Goal: Task Accomplishment & Management: Use online tool/utility

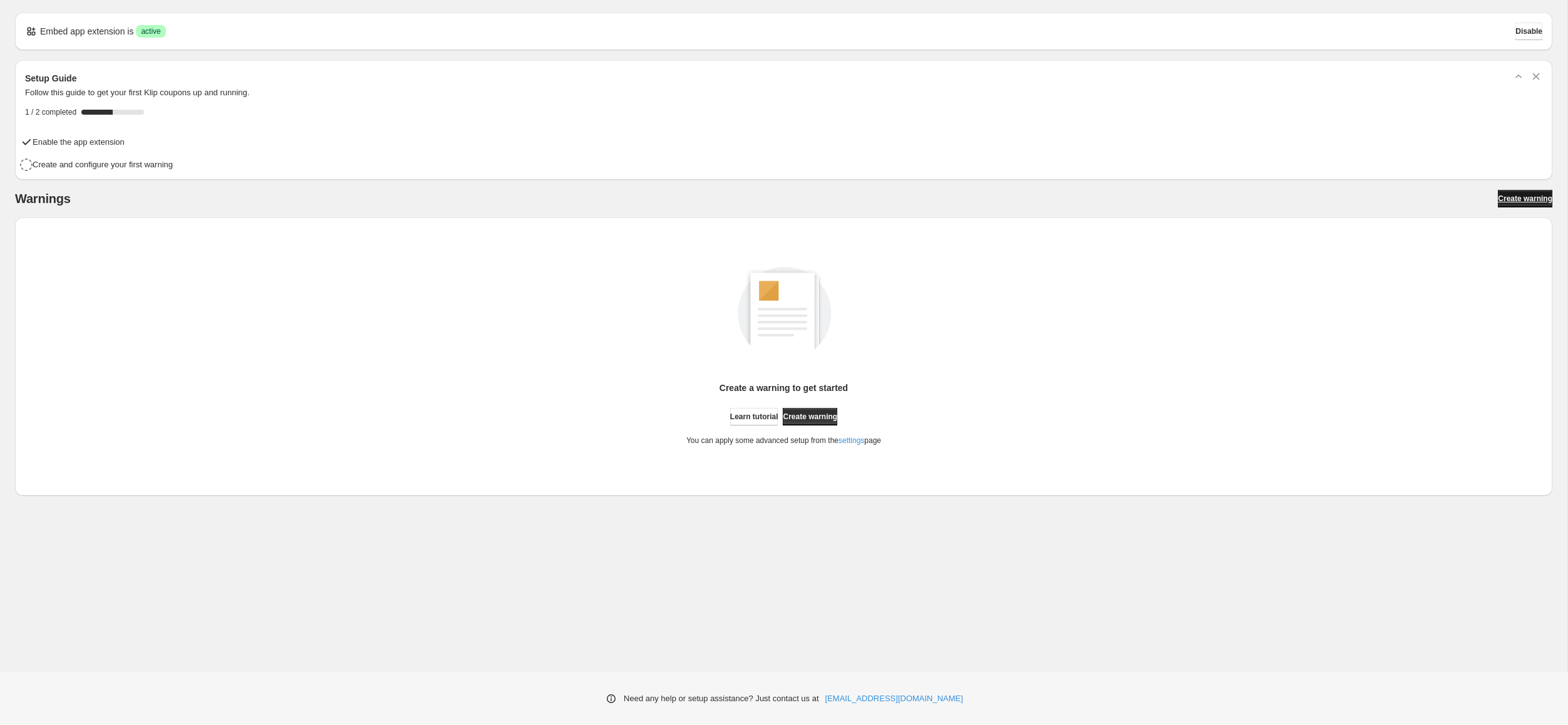
click at [1528, 203] on link "Create warning" at bounding box center [1525, 199] width 54 height 18
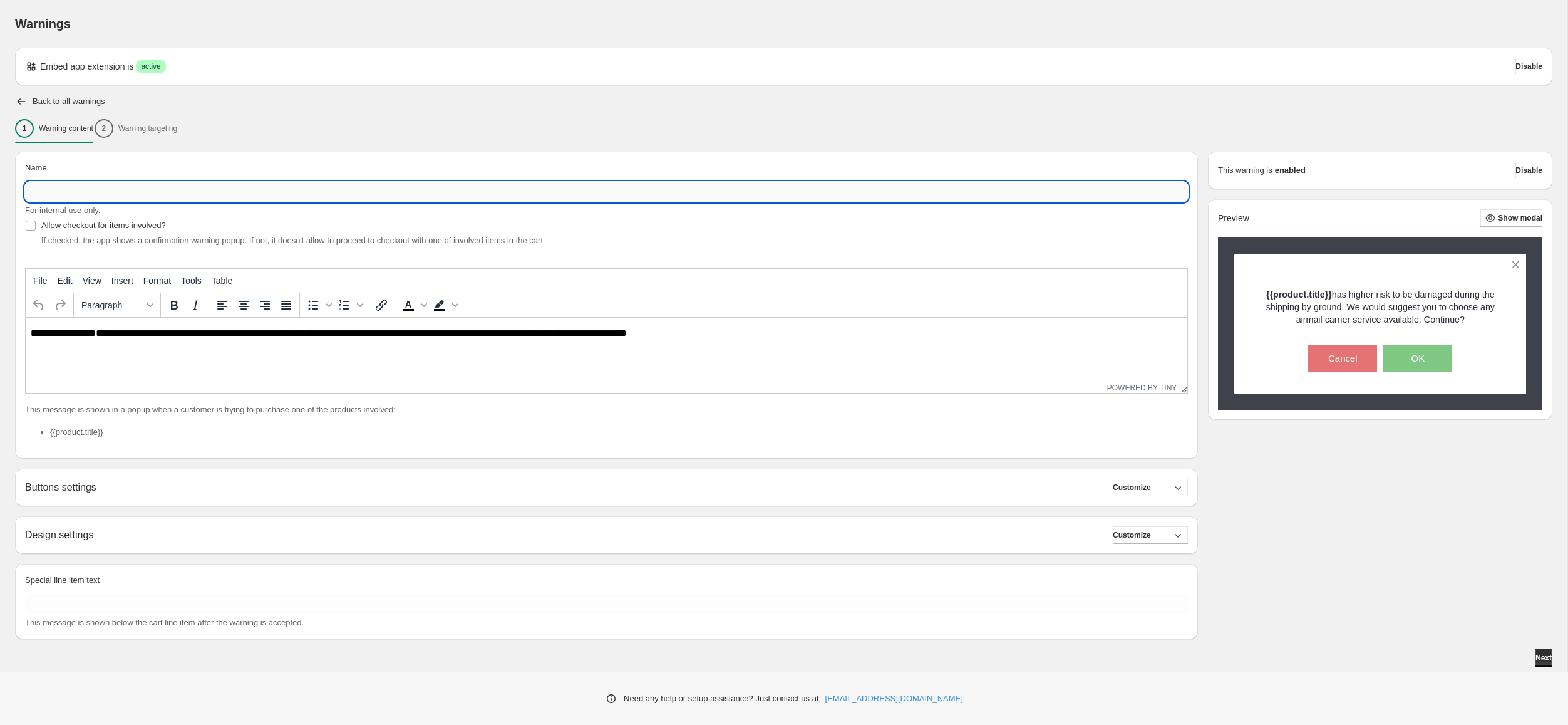
click at [720, 190] on input "Name" at bounding box center [606, 191] width 1163 height 20
type input "***"
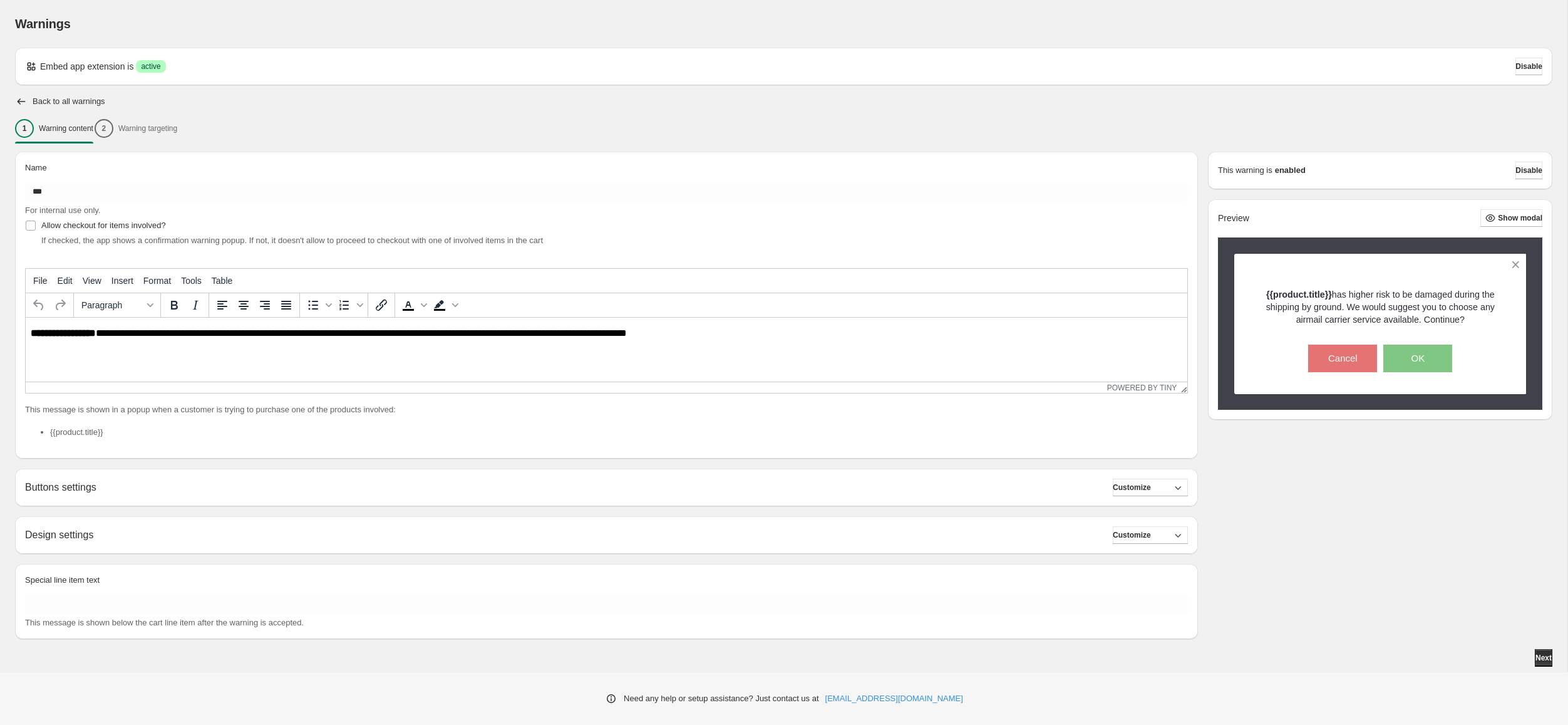
click at [204, 330] on p "**********" at bounding box center [606, 333] width 1152 height 11
click at [265, 349] on html "**********" at bounding box center [606, 333] width 1161 height 32
drag, startPoint x: 705, startPoint y: 338, endPoint x: 21, endPoint y: 337, distance: 684.0
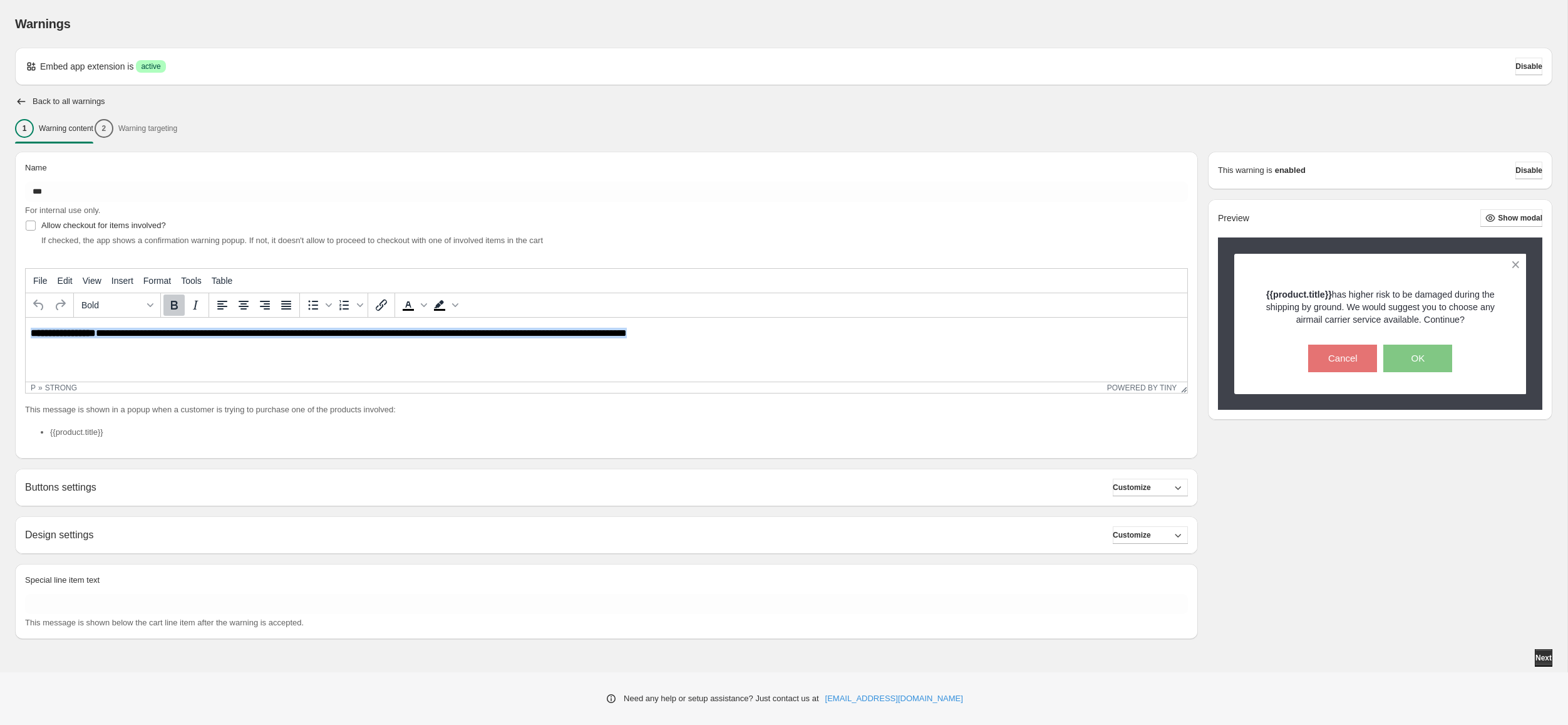
click at [25, 337] on html "**********" at bounding box center [606, 333] width 1161 height 32
paste body "Rich Text Area. Press ALT-0 for help."
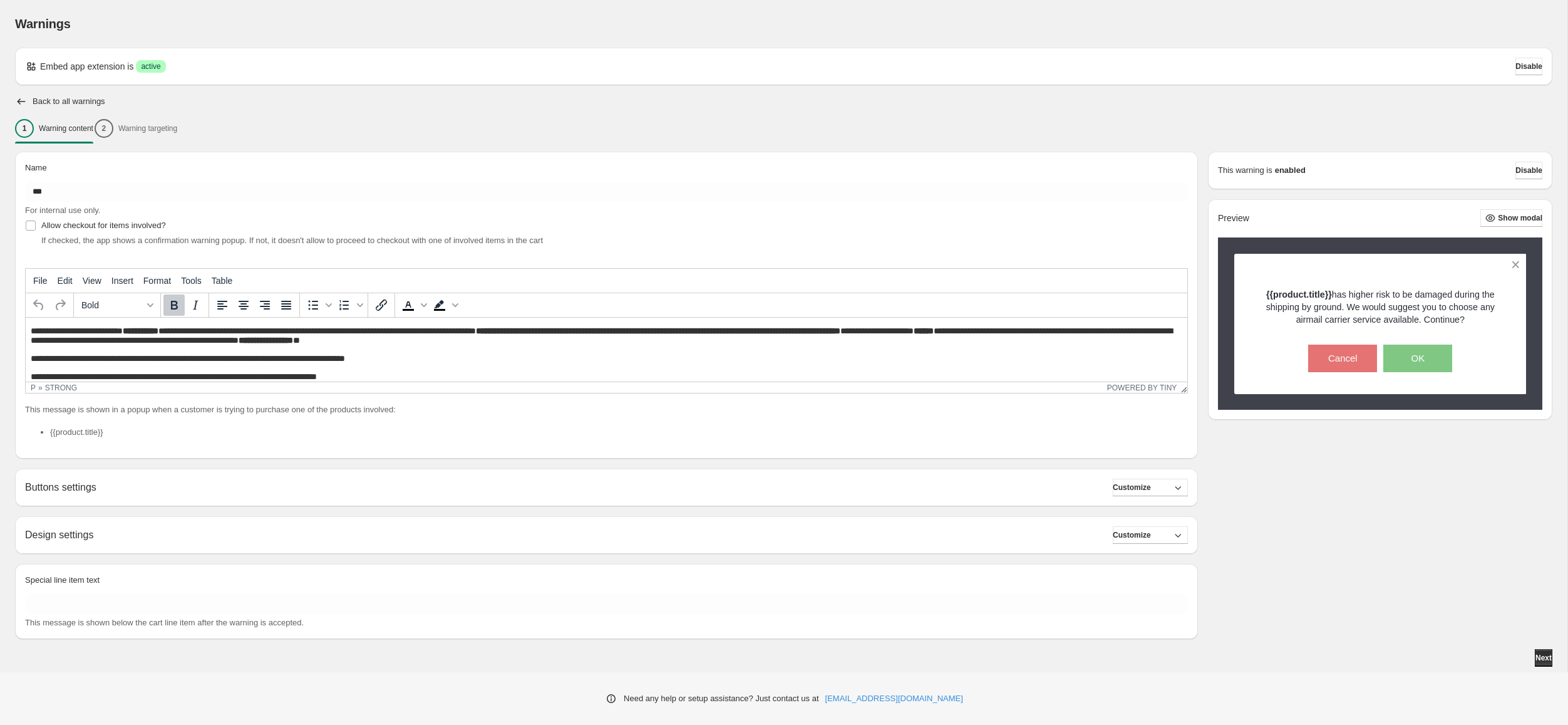
scroll to position [3, 0]
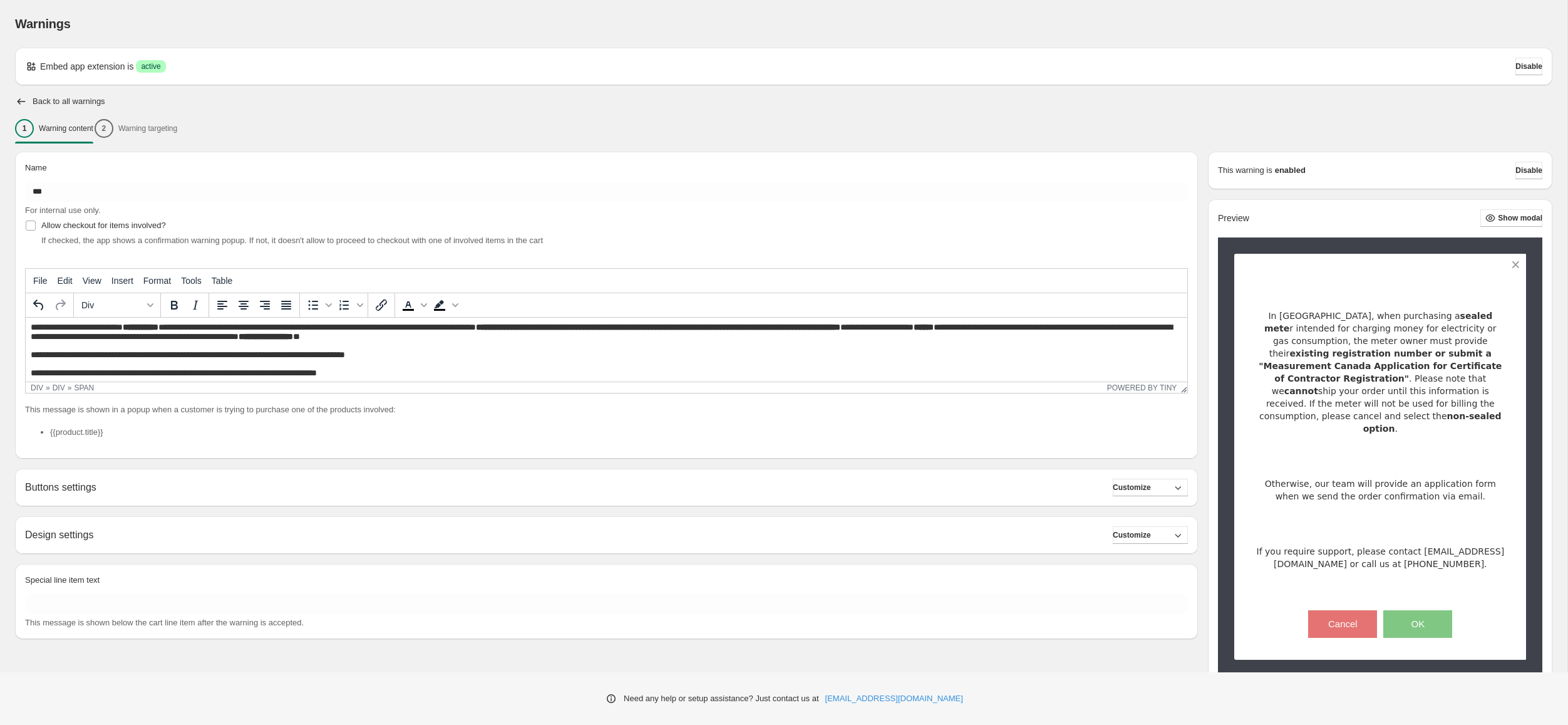
click at [32, 358] on span "**********" at bounding box center [188, 355] width 315 height 9
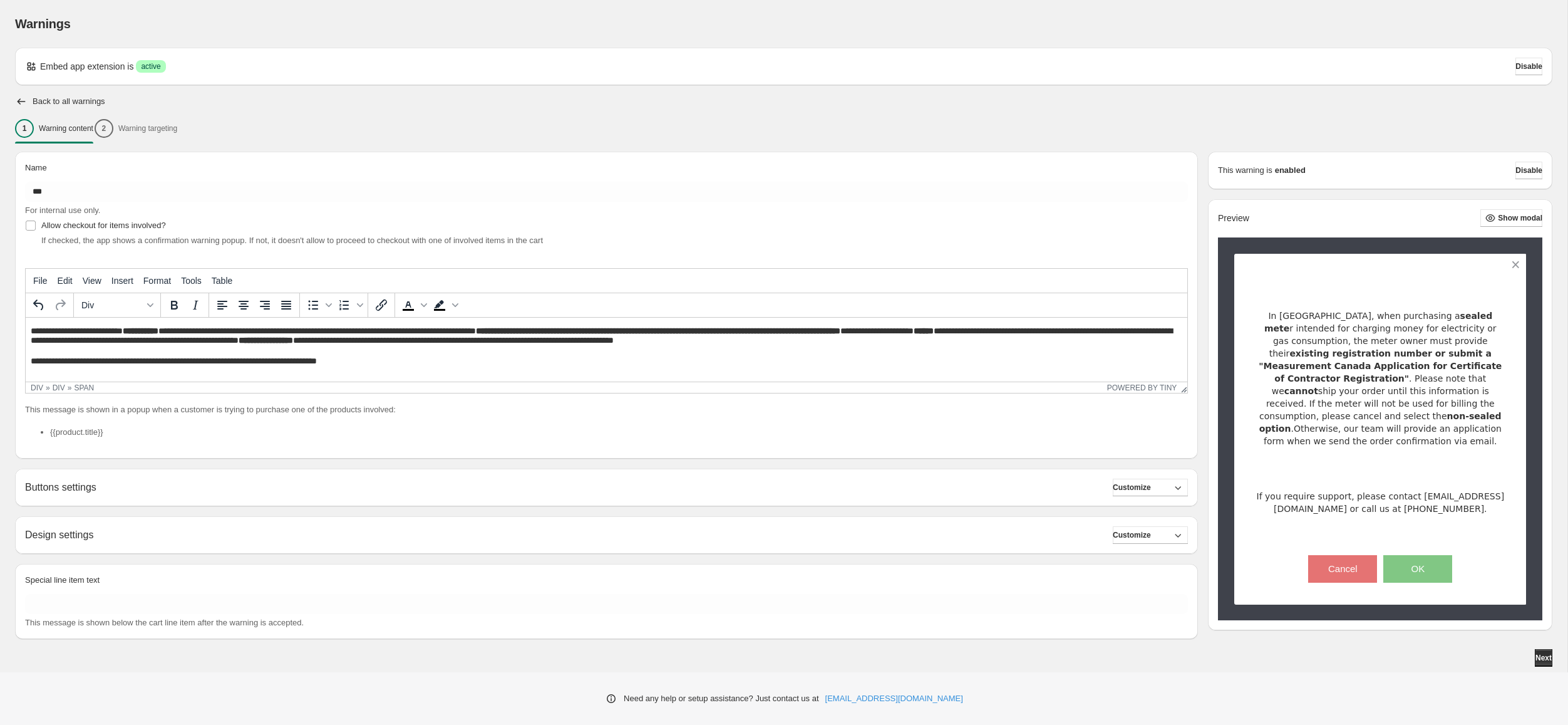
drag, startPoint x: 34, startPoint y: 361, endPoint x: 42, endPoint y: 381, distance: 21.5
click at [34, 361] on span "**********" at bounding box center [174, 361] width 286 height 9
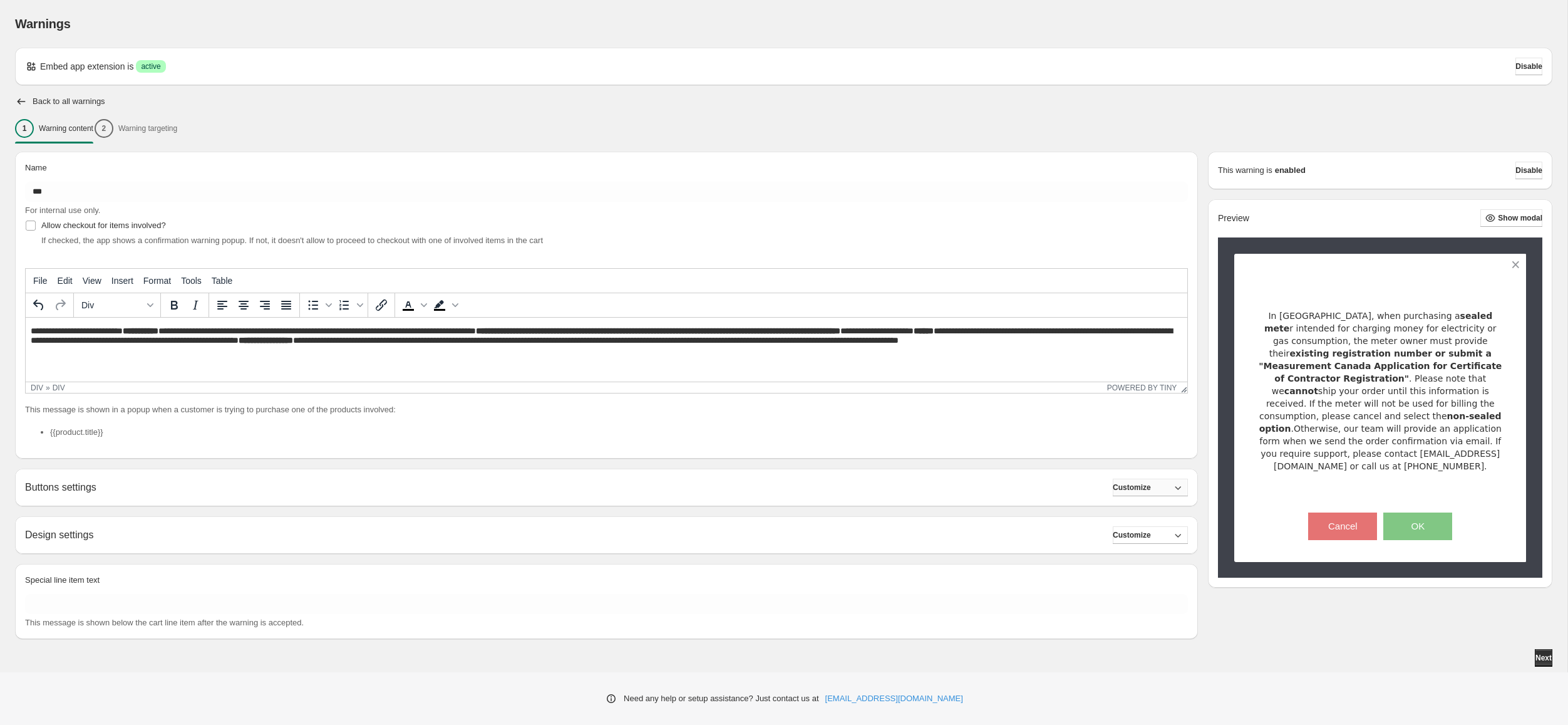
click at [1163, 489] on button "Customize" at bounding box center [1150, 488] width 75 height 18
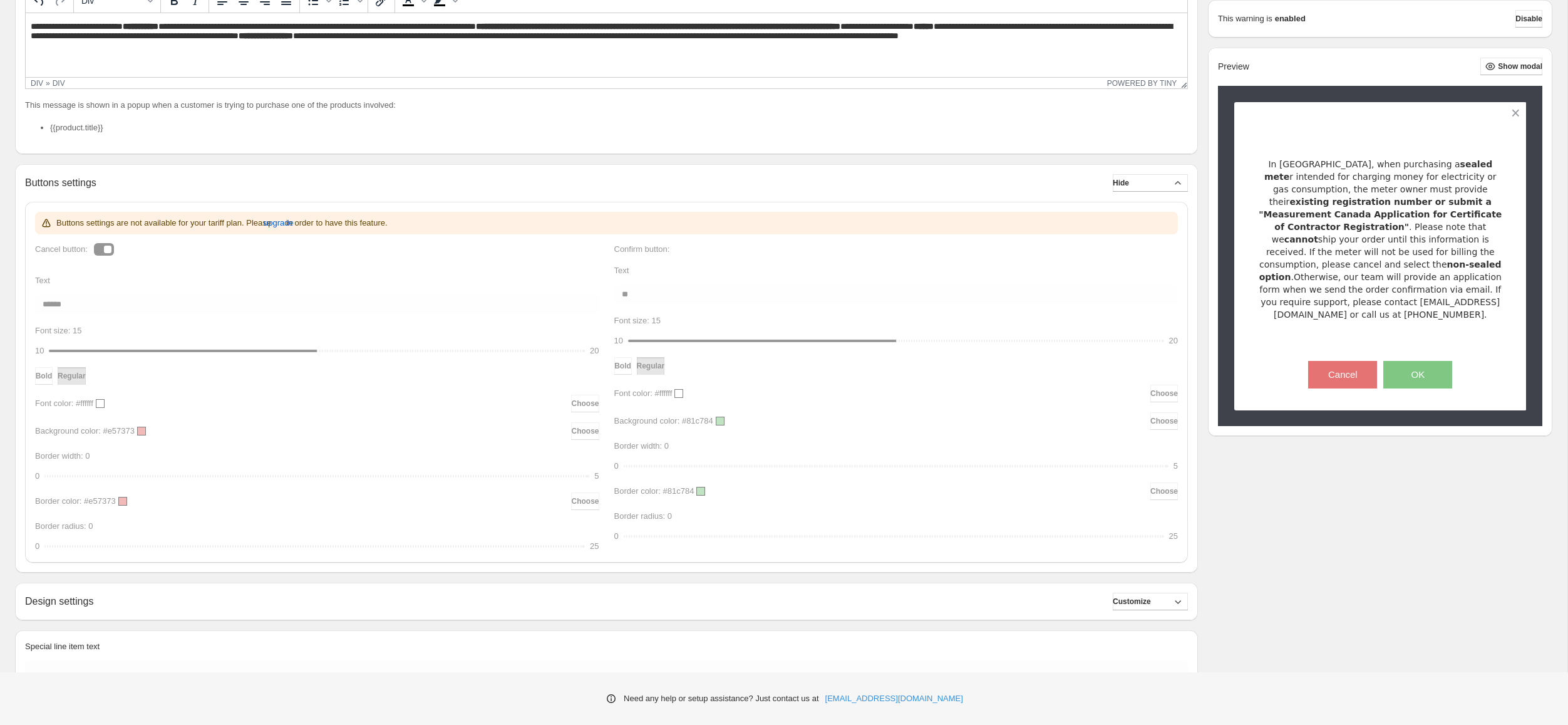
scroll to position [366, 0]
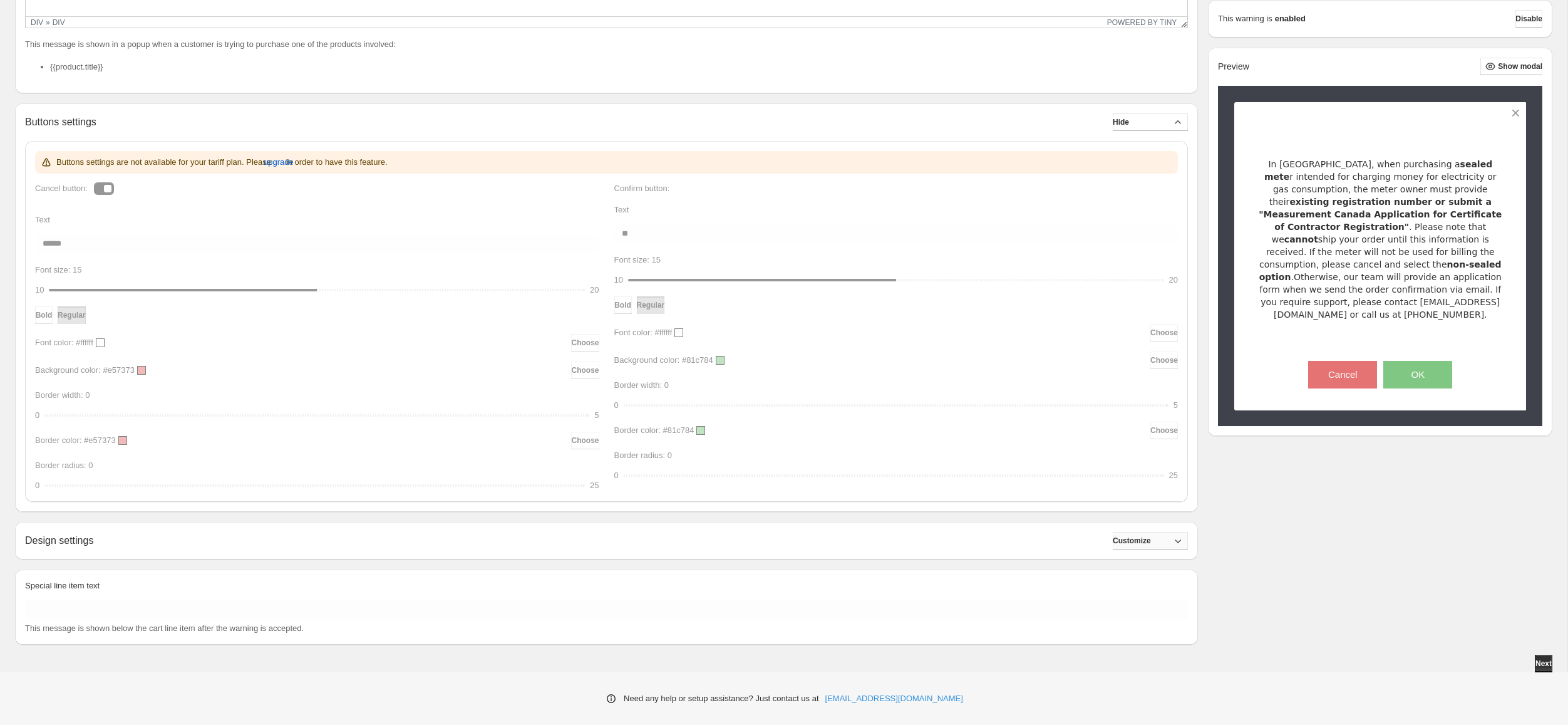
click at [1147, 539] on span "Customize" at bounding box center [1132, 540] width 38 height 10
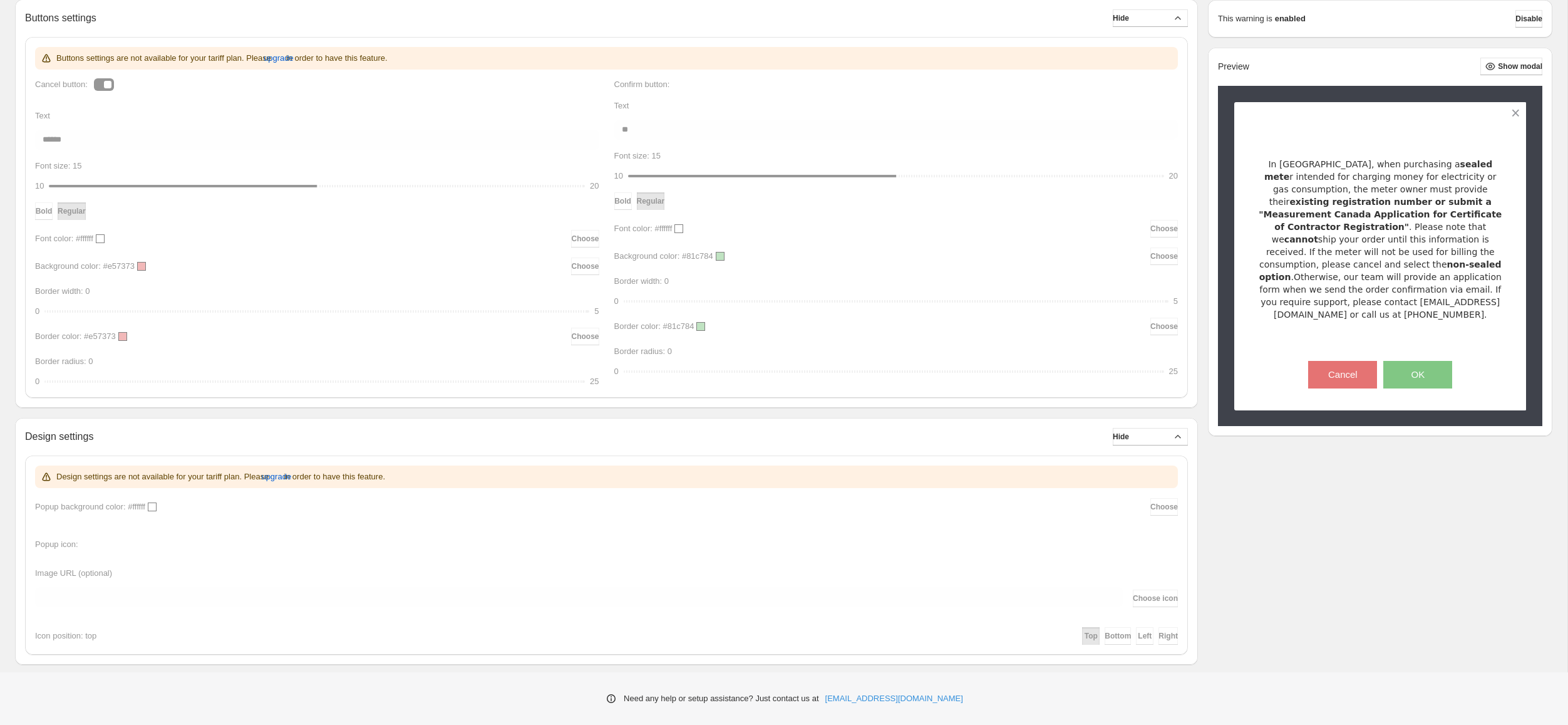
scroll to position [574, 0]
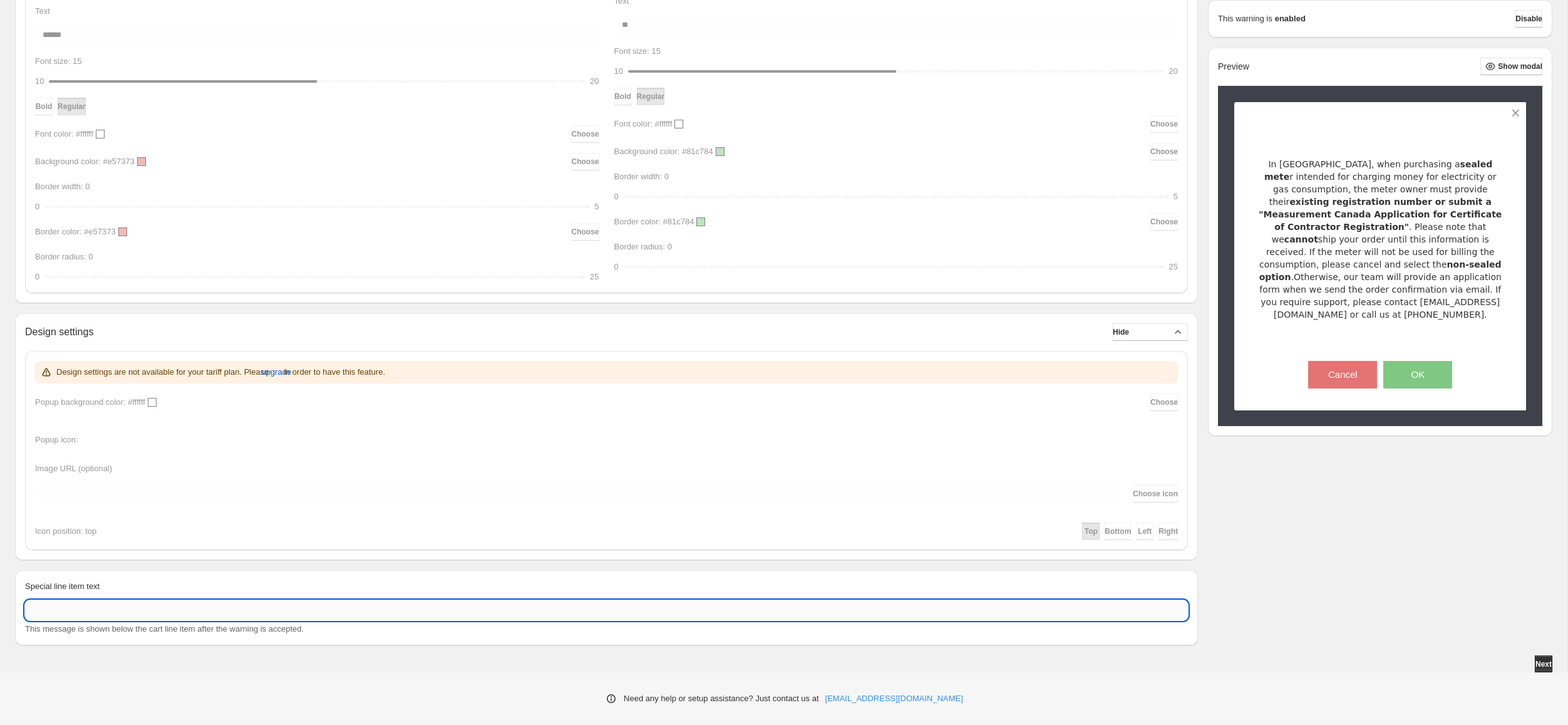
click at [759, 610] on input "Special line item text" at bounding box center [606, 610] width 1163 height 20
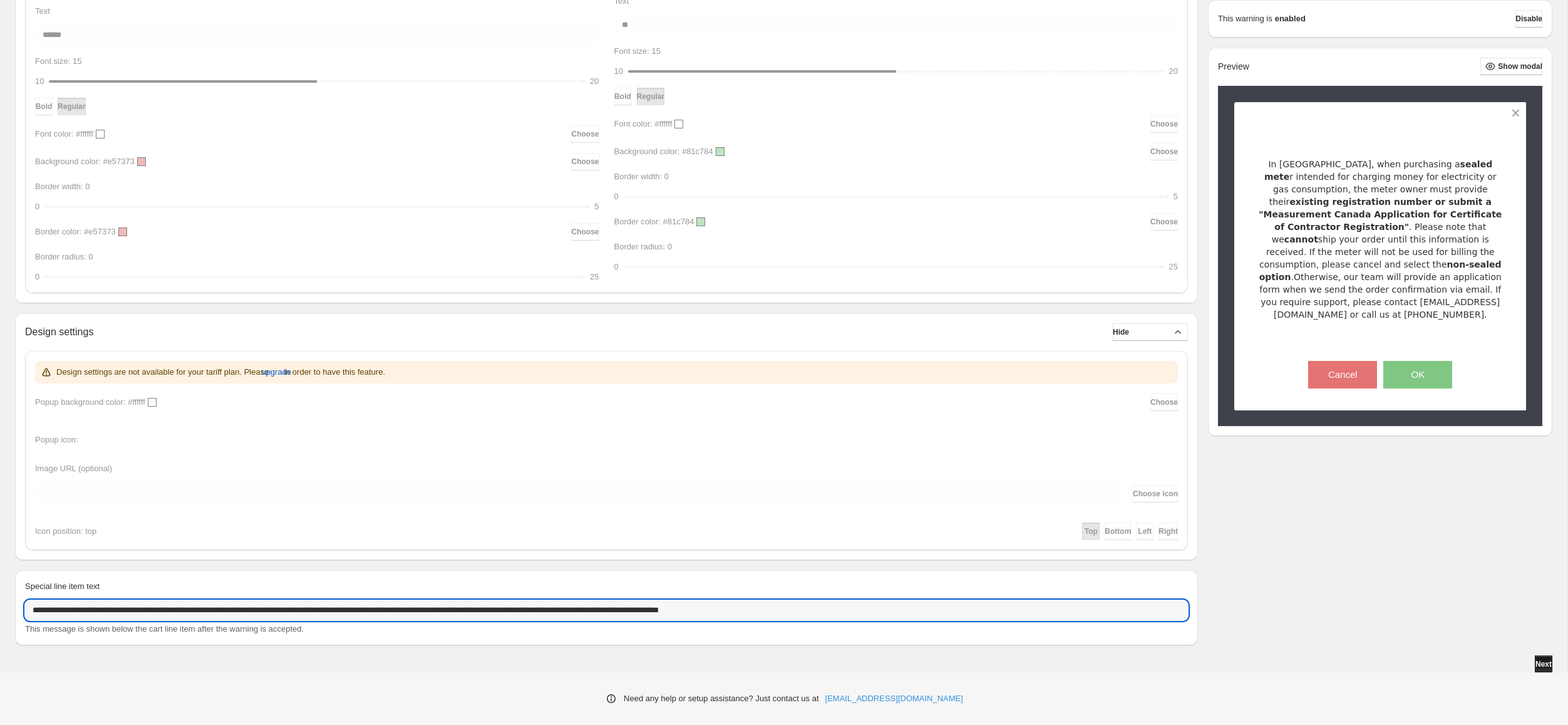
type input "**********"
click at [1549, 658] on button "Next" at bounding box center [1544, 665] width 18 height 18
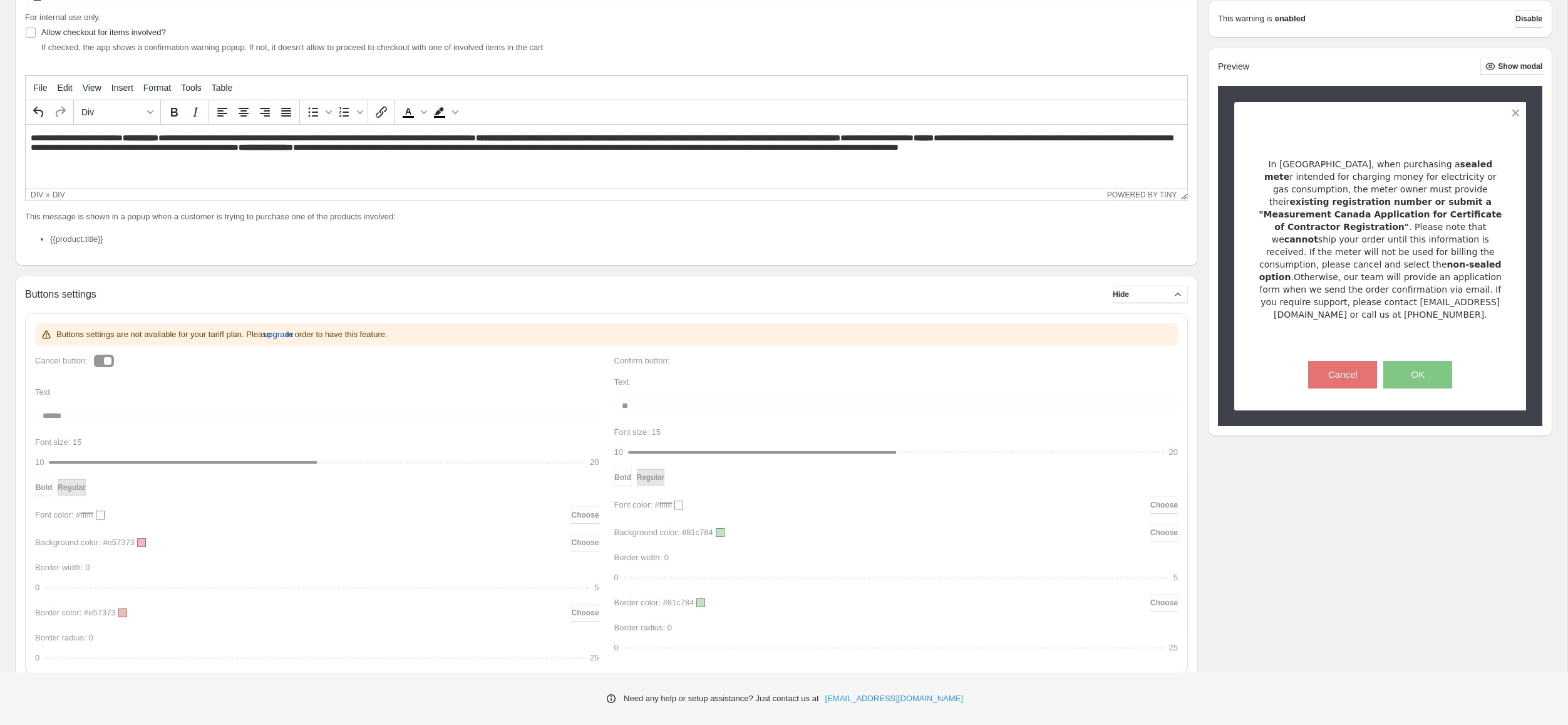
scroll to position [0, 0]
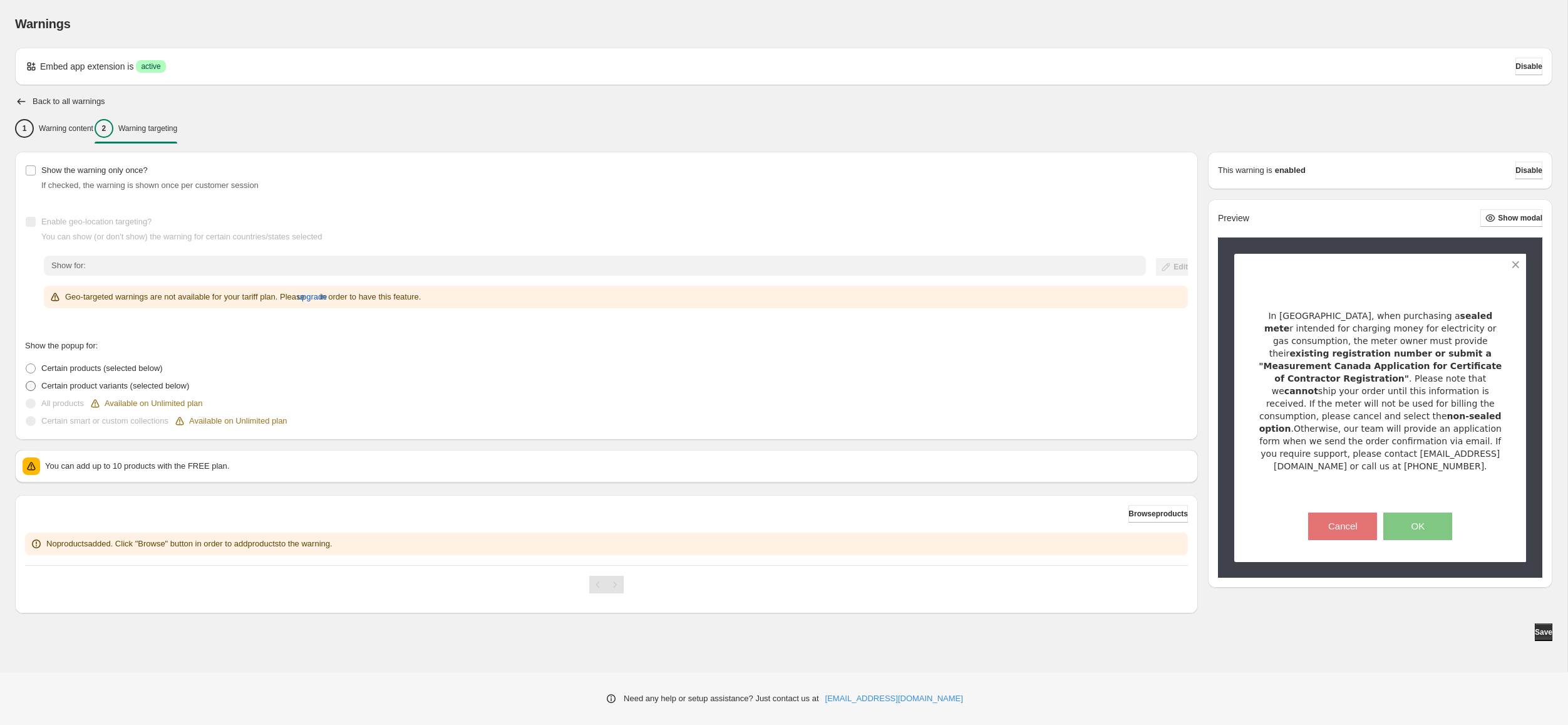
click at [30, 385] on span at bounding box center [30, 386] width 10 height 10
click at [1157, 517] on span "Browse product variants" at bounding box center [1145, 513] width 86 height 10
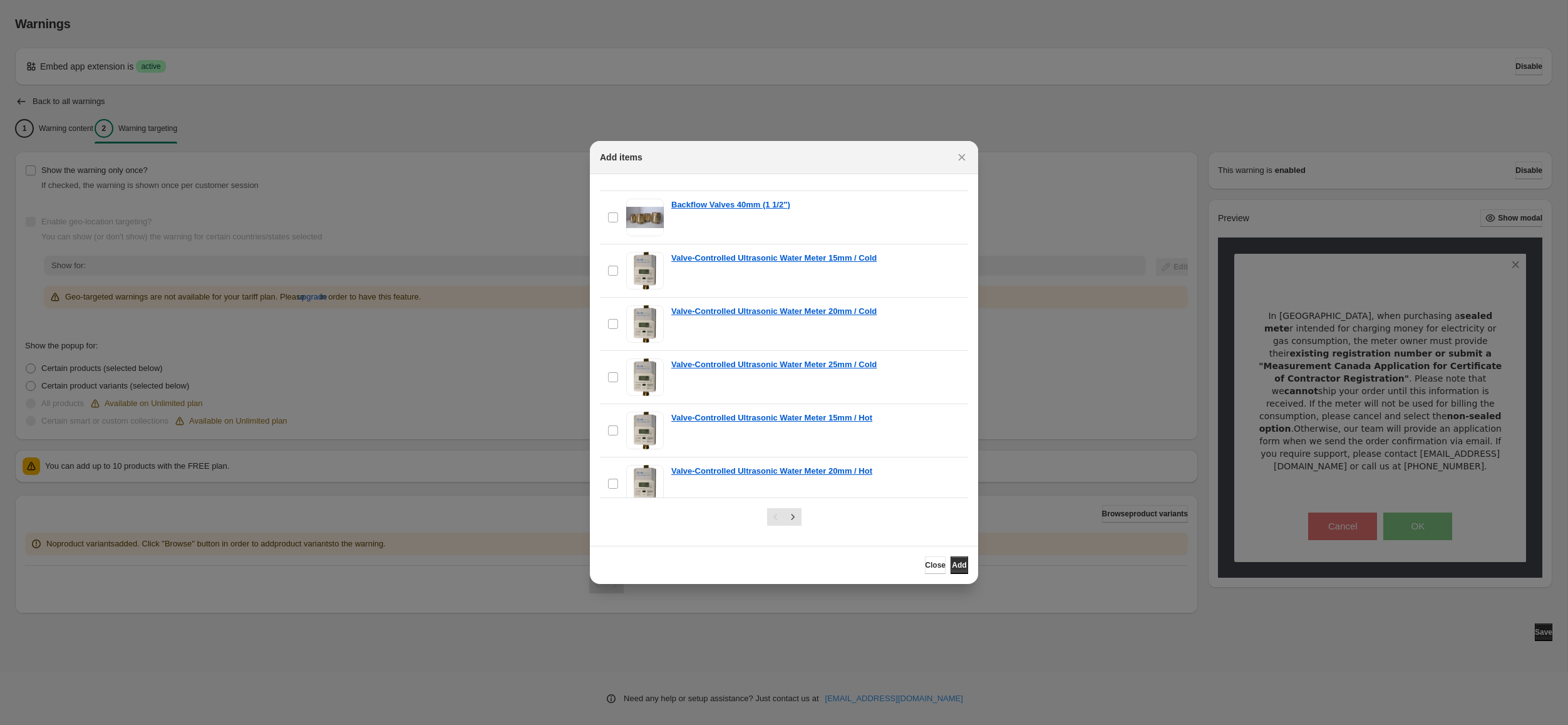
scroll to position [7564, 0]
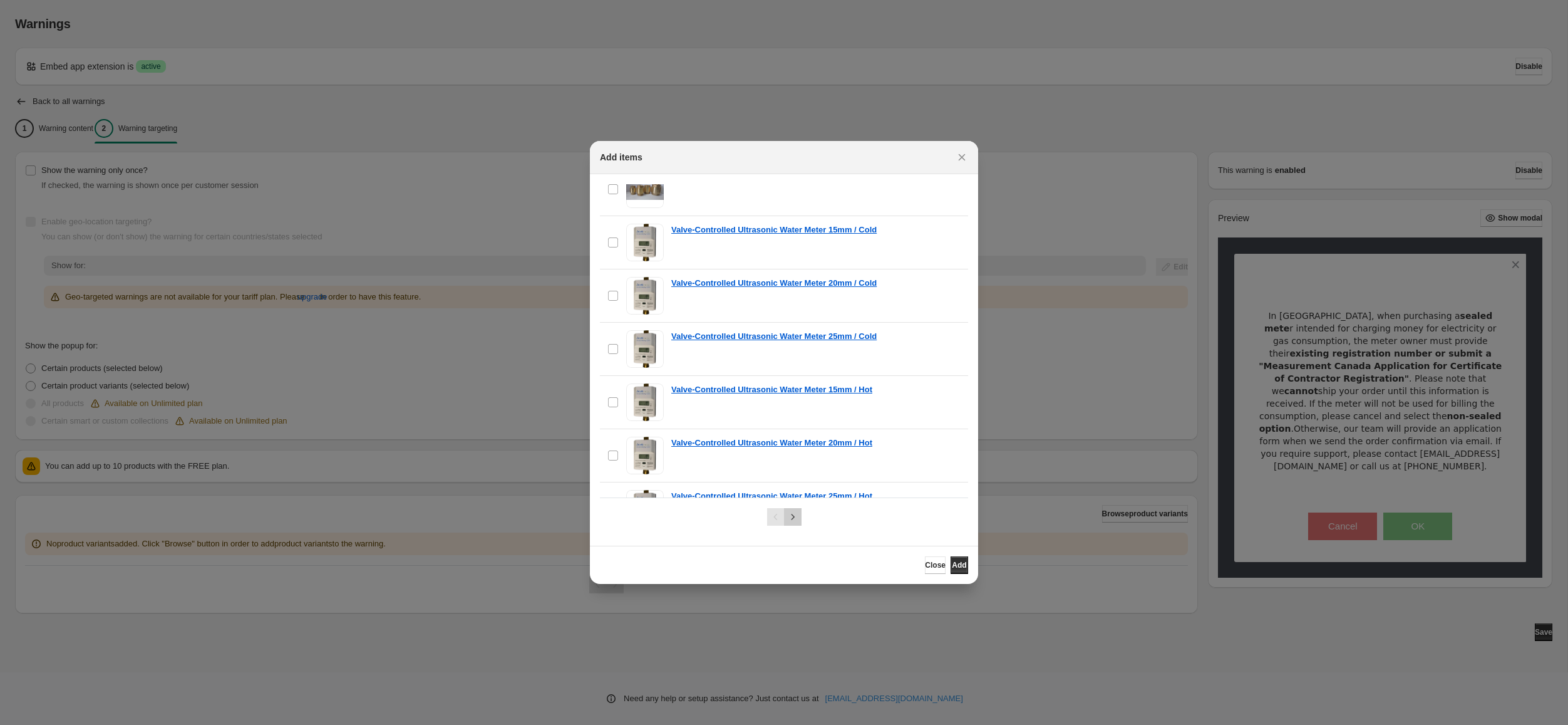
click at [793, 517] on icon "Next" at bounding box center [792, 517] width 3 height 5
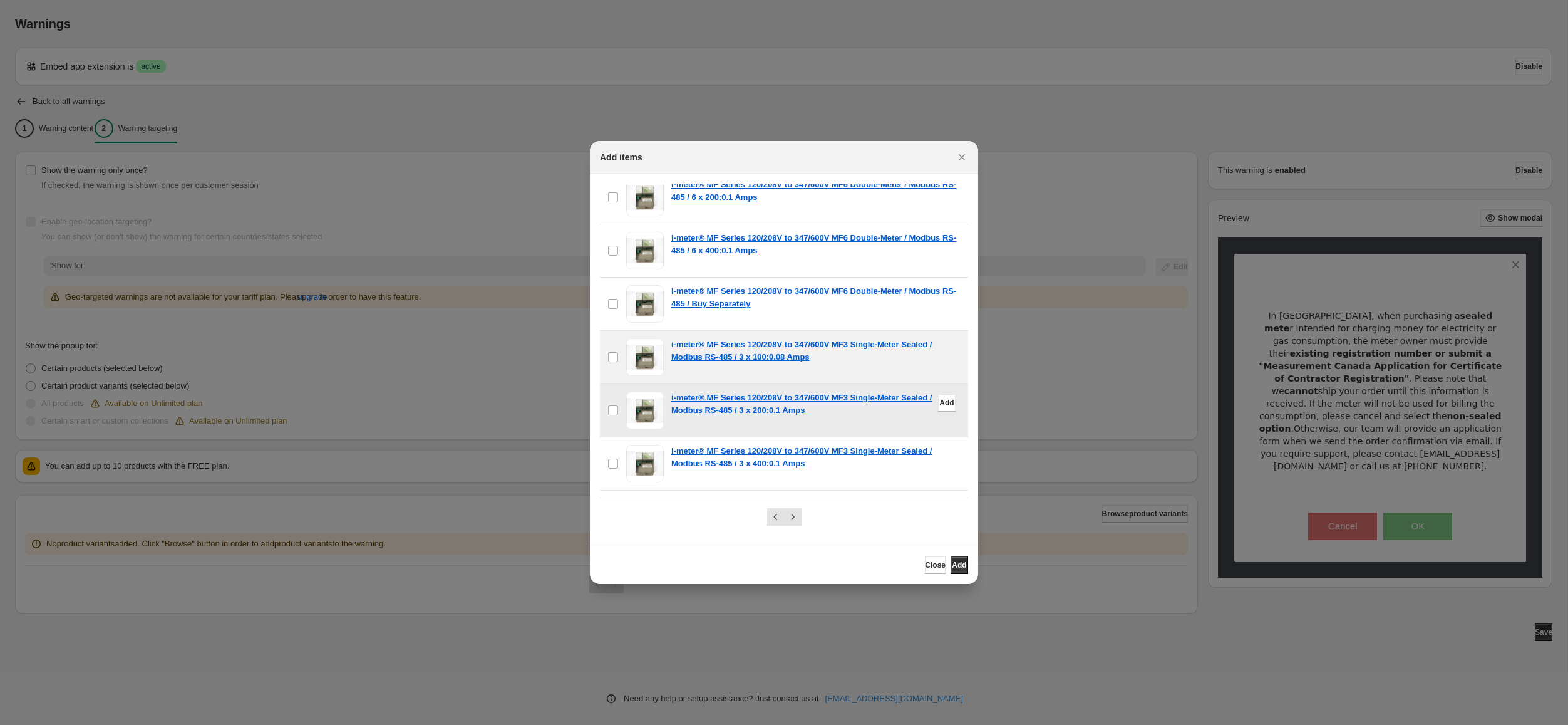
scroll to position [7638, 0]
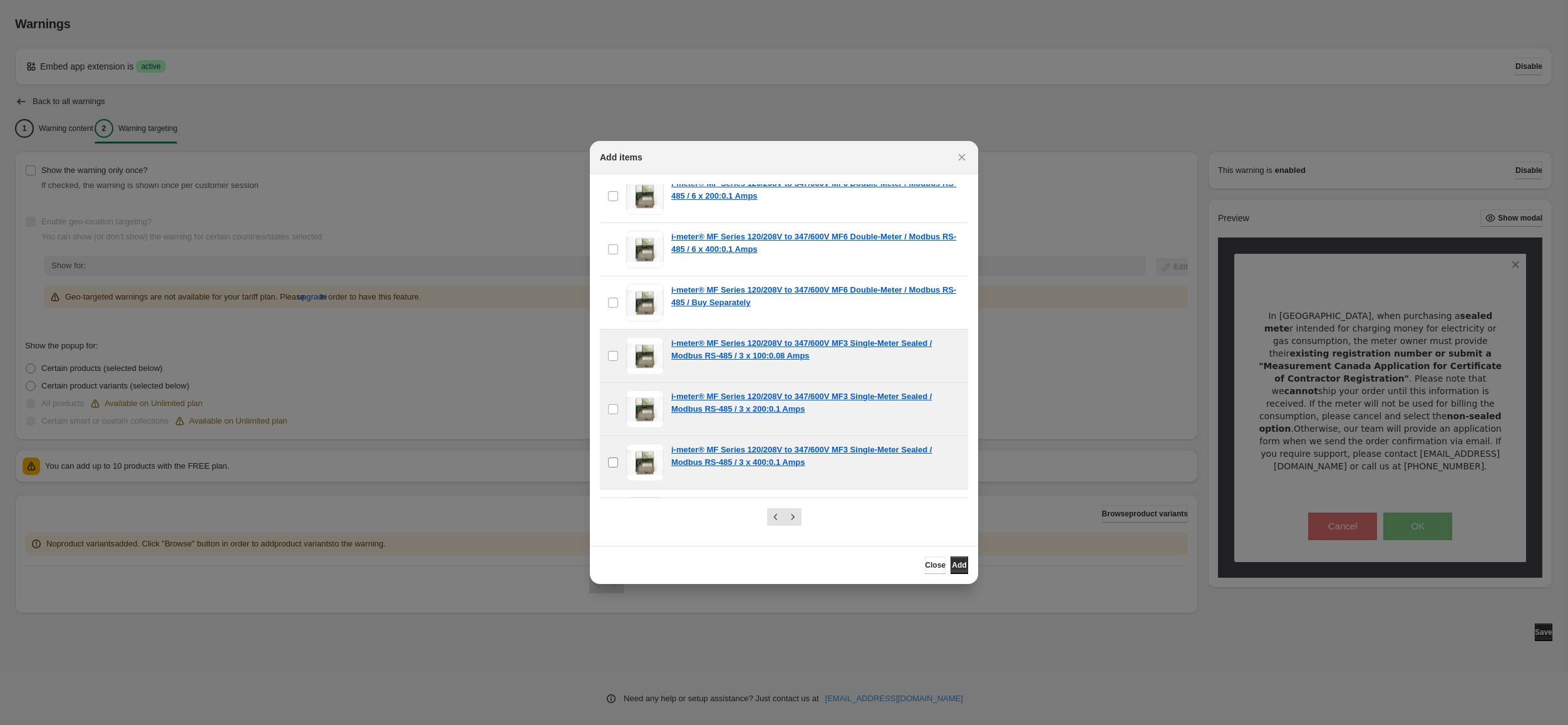
click at [613, 436] on label "checkbox" at bounding box center [613, 462] width 26 height 53
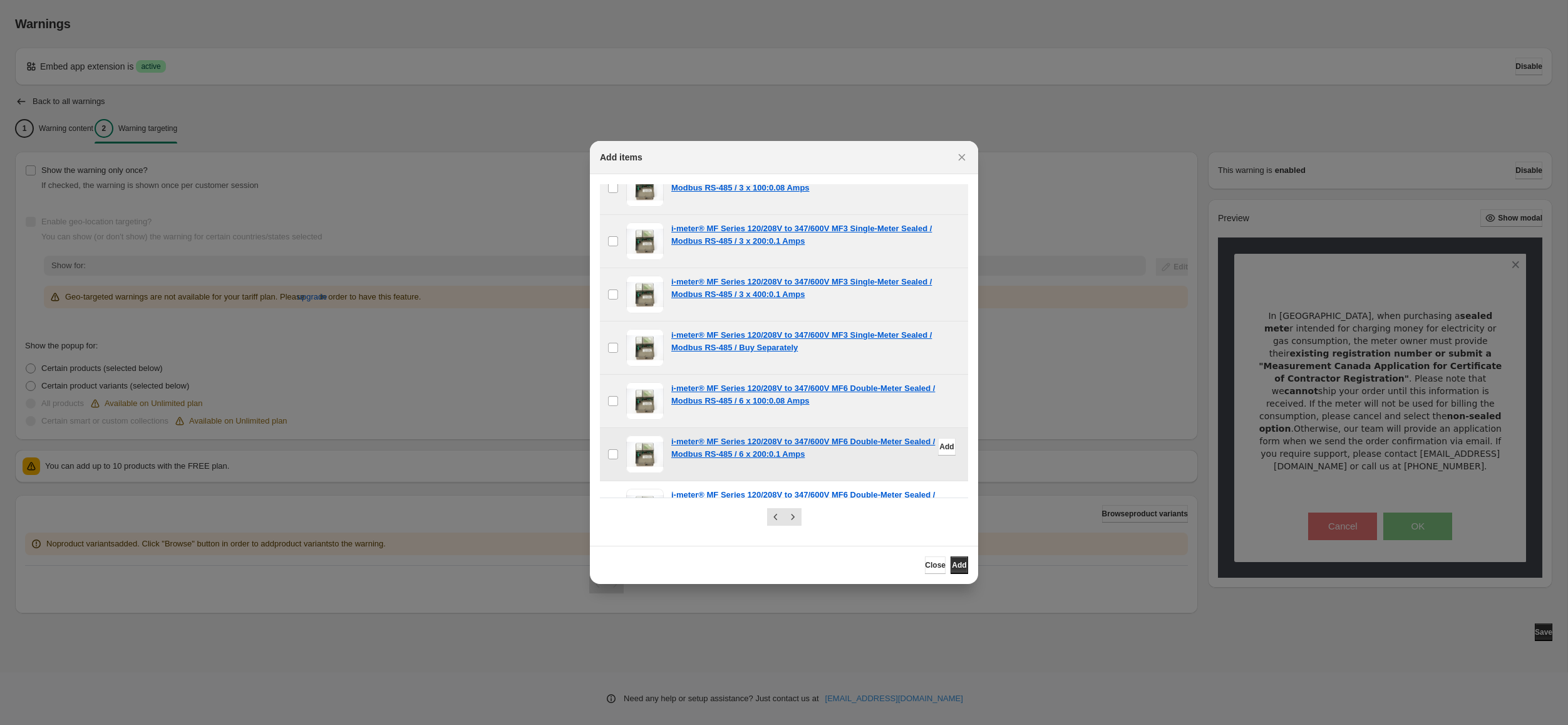
scroll to position [7857, 0]
click at [792, 520] on icon "Next" at bounding box center [793, 517] width 12 height 12
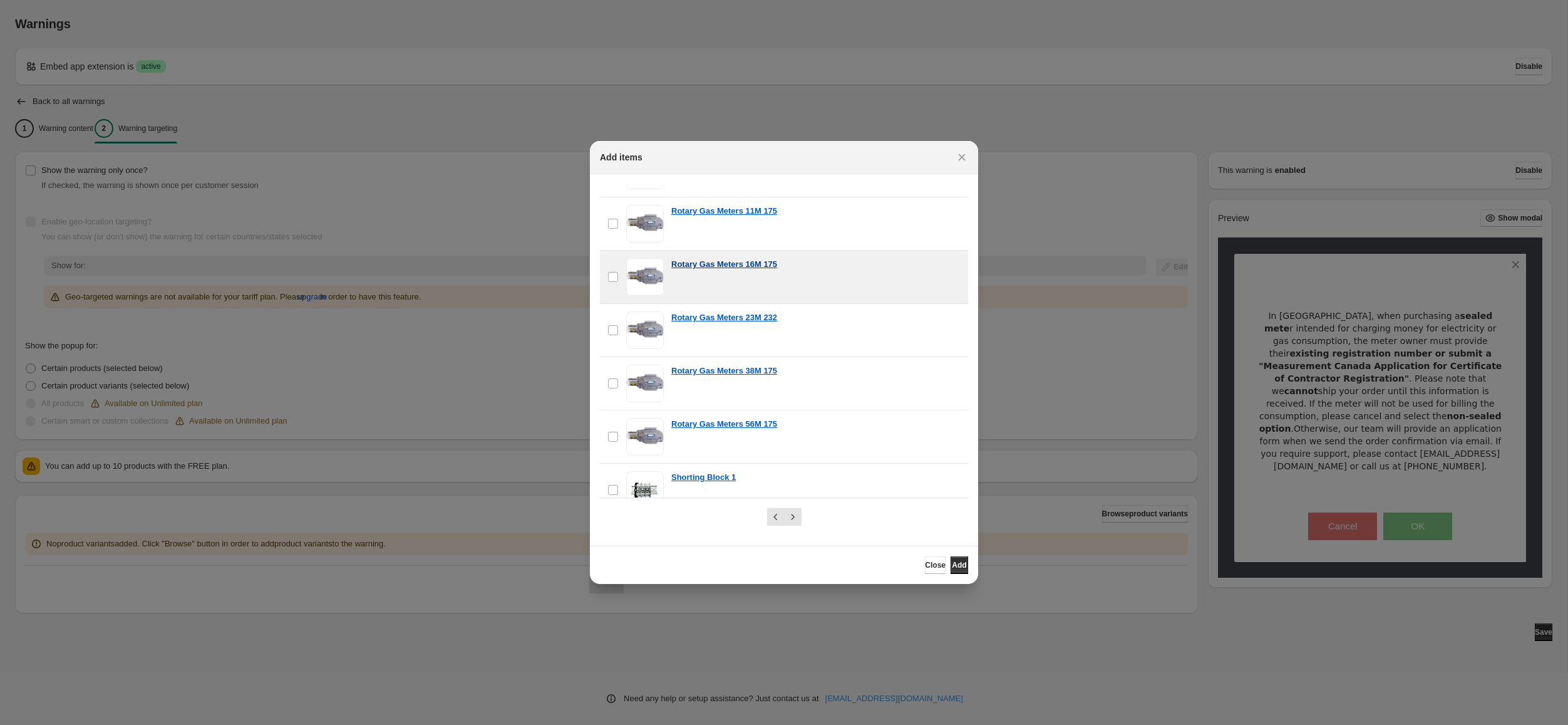
scroll to position [6772, 0]
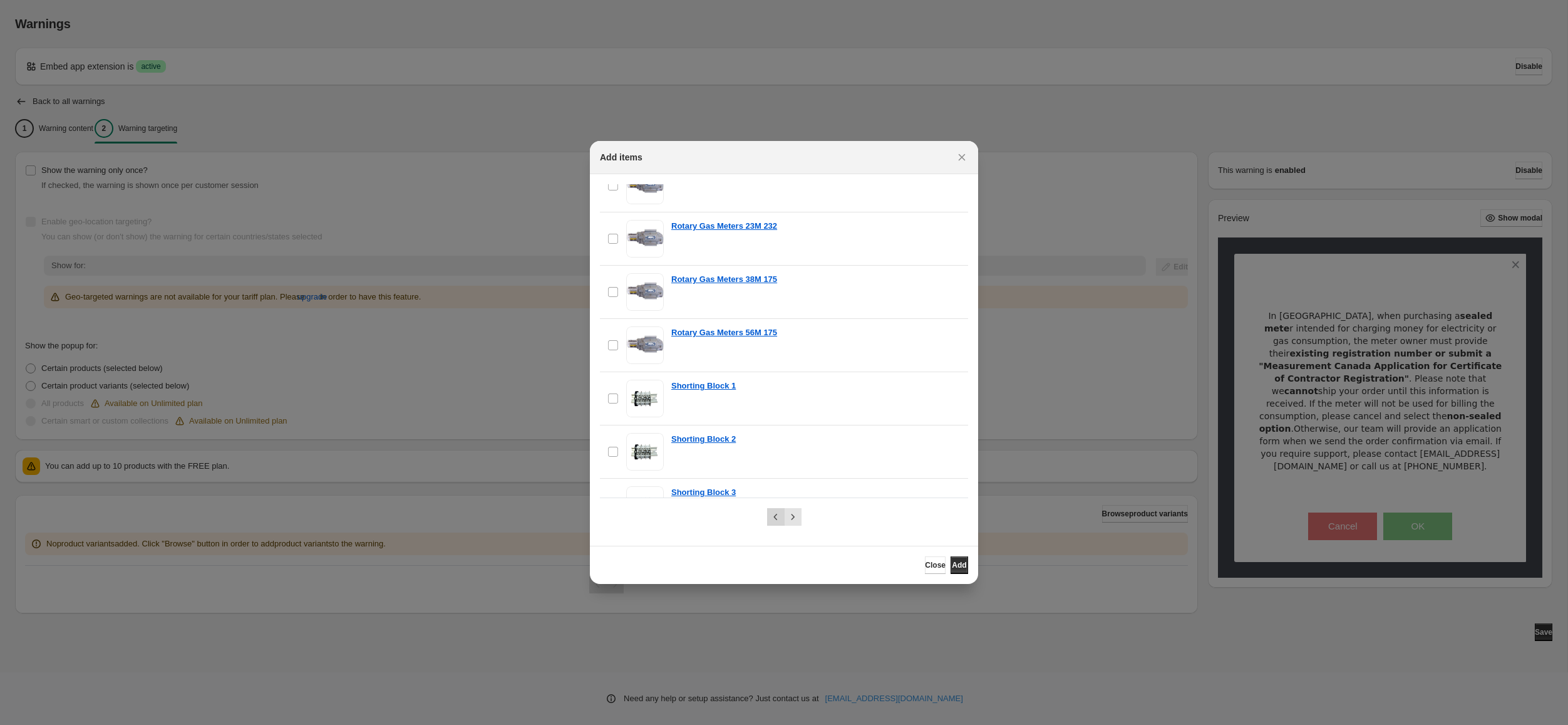
click at [776, 520] on icon "Previous" at bounding box center [775, 517] width 12 height 12
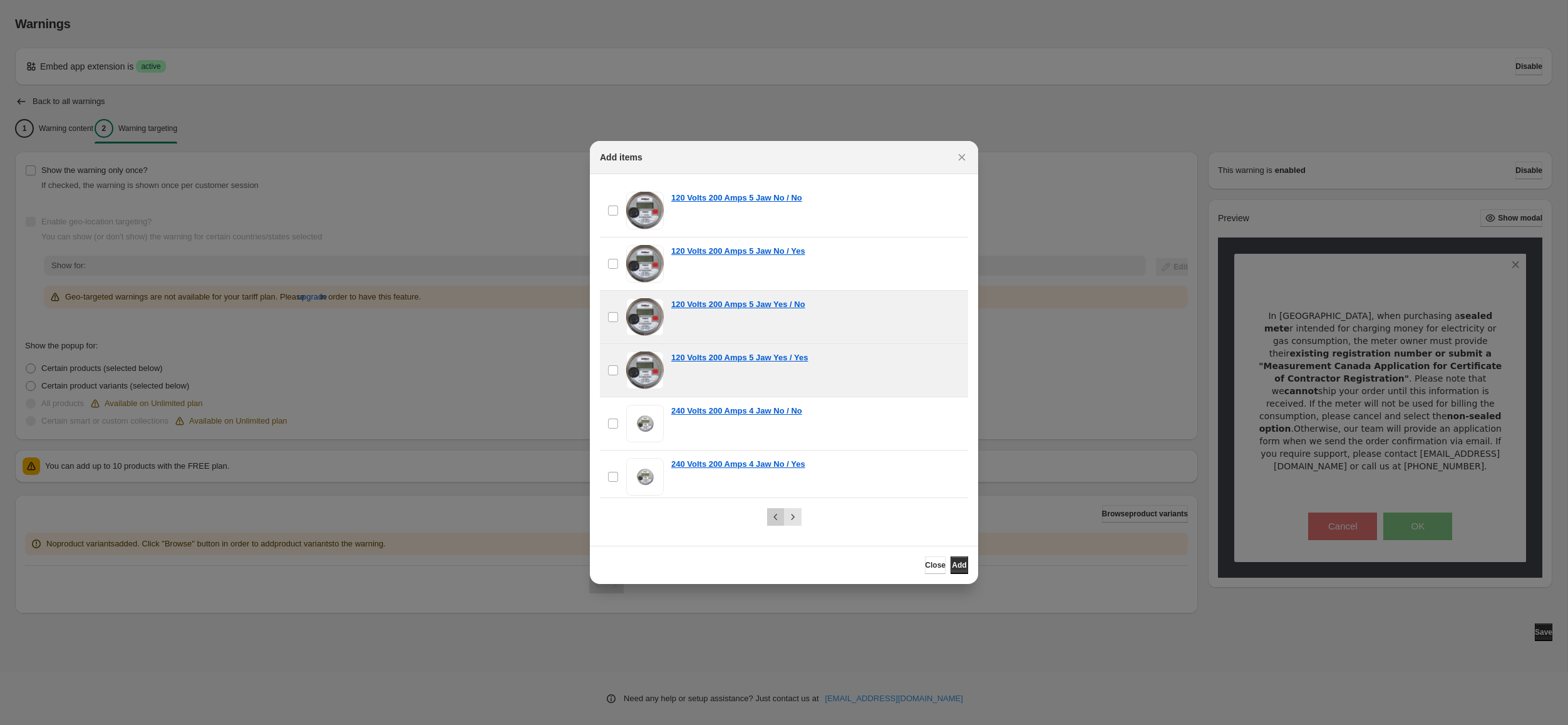
click at [773, 520] on icon "Previous" at bounding box center [775, 517] width 12 height 12
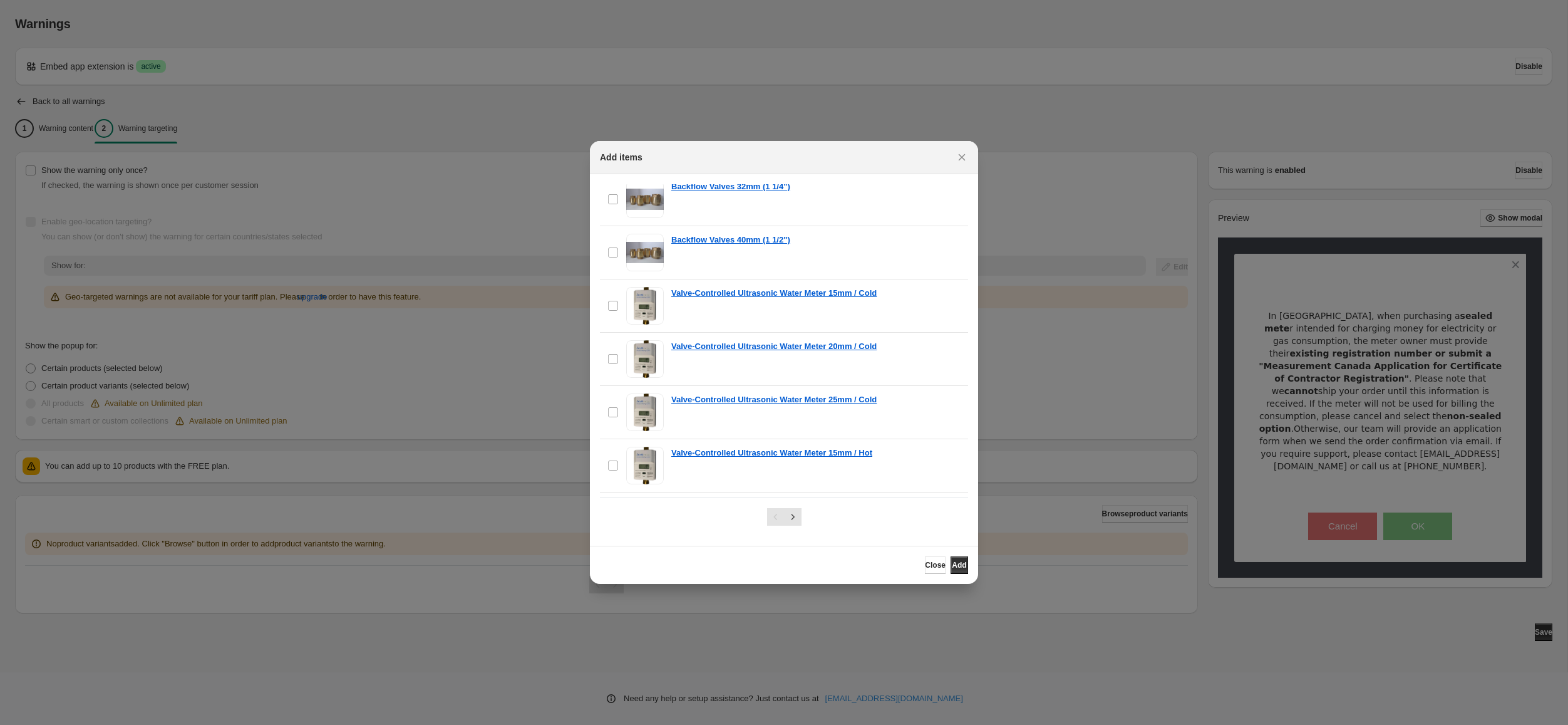
scroll to position [7564, 0]
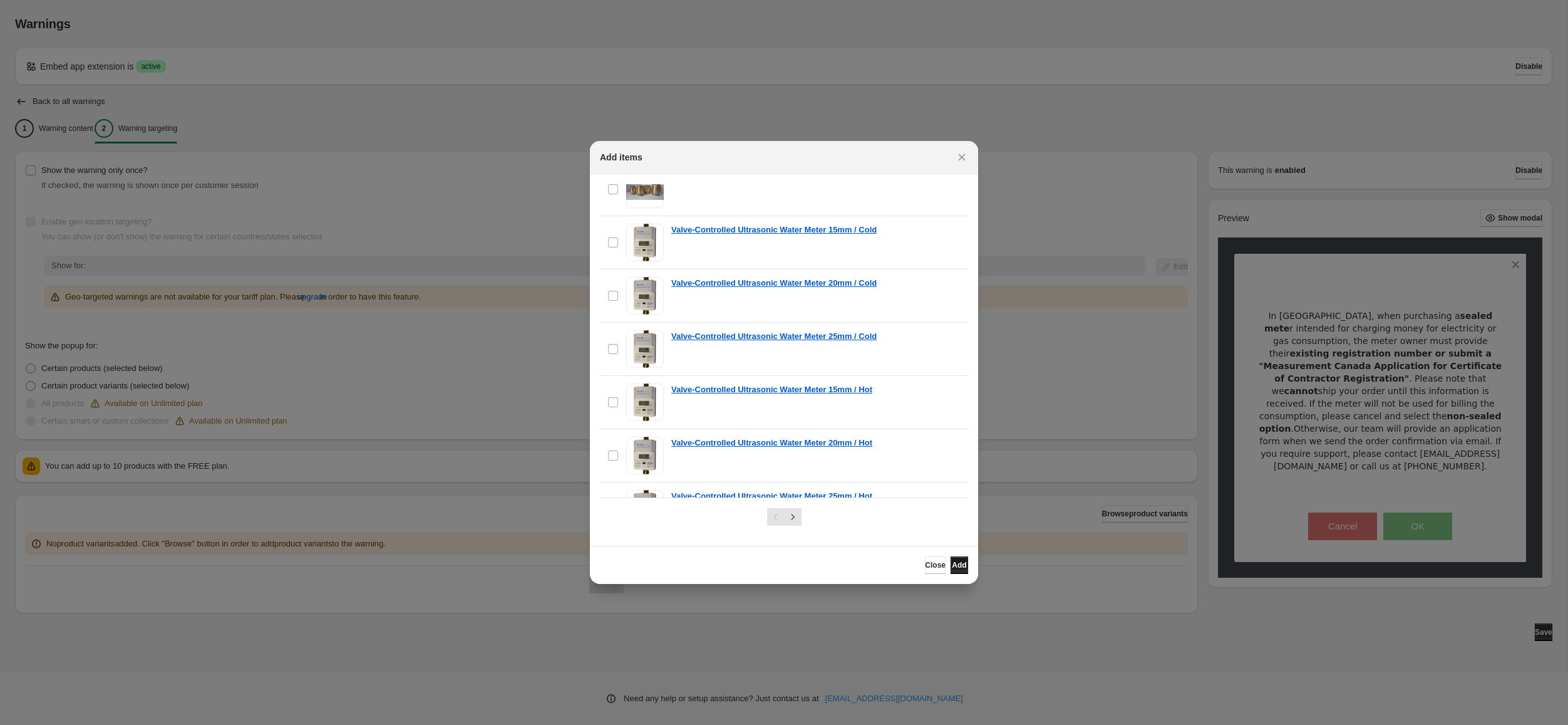
click at [955, 568] on span "Add" at bounding box center [959, 565] width 14 height 10
click at [953, 568] on span "Add" at bounding box center [959, 565] width 14 height 10
click at [925, 568] on span "Close" at bounding box center [935, 565] width 21 height 10
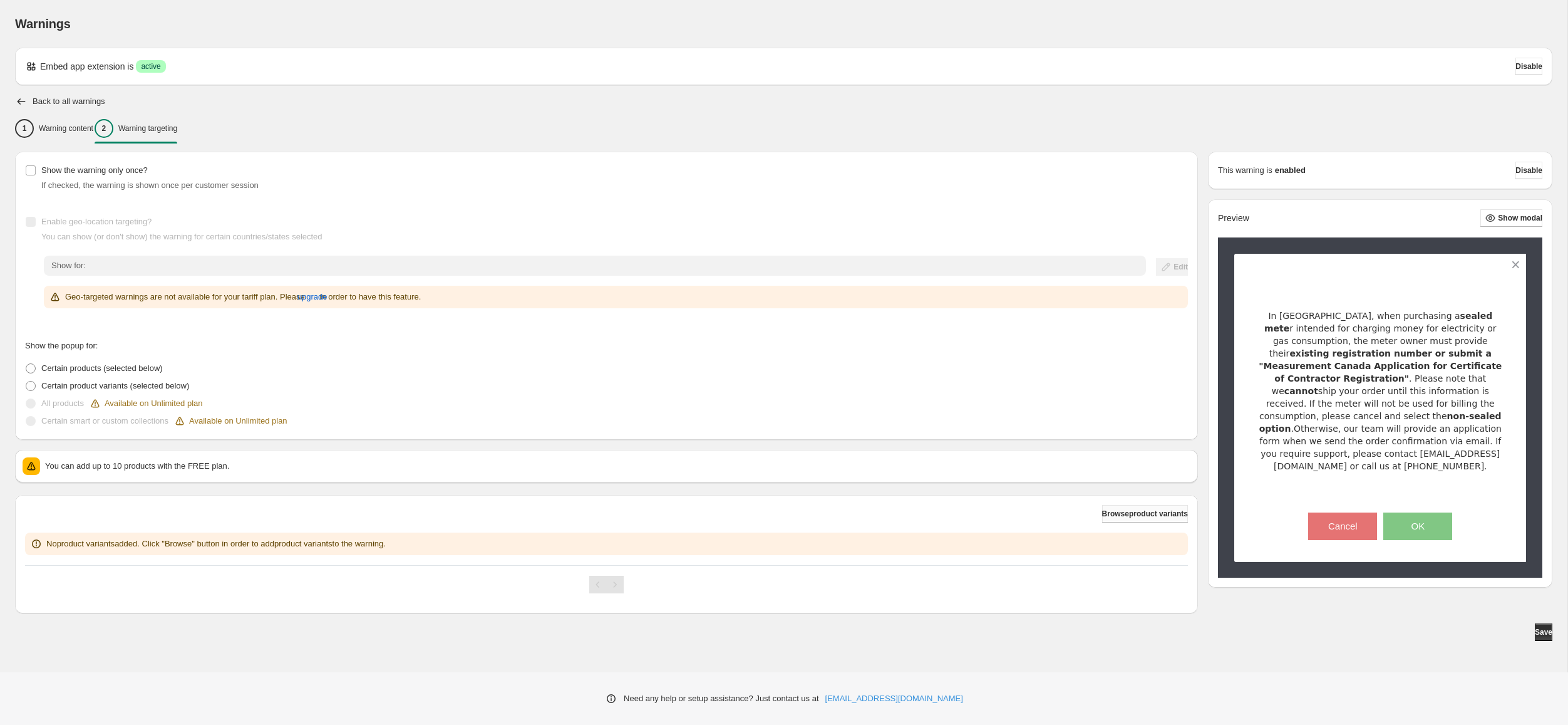
click at [1130, 520] on button "Browse product variants" at bounding box center [1145, 514] width 86 height 18
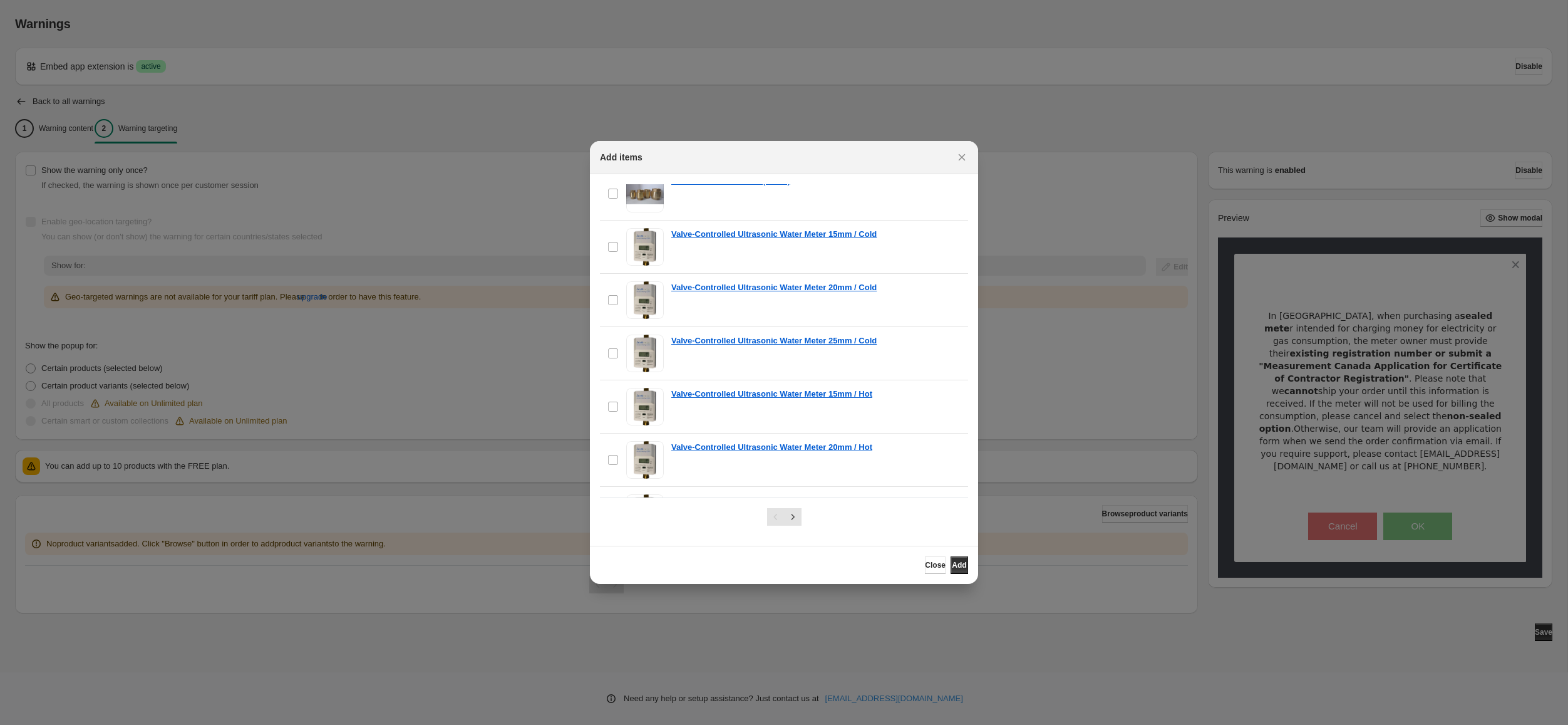
scroll to position [7564, 0]
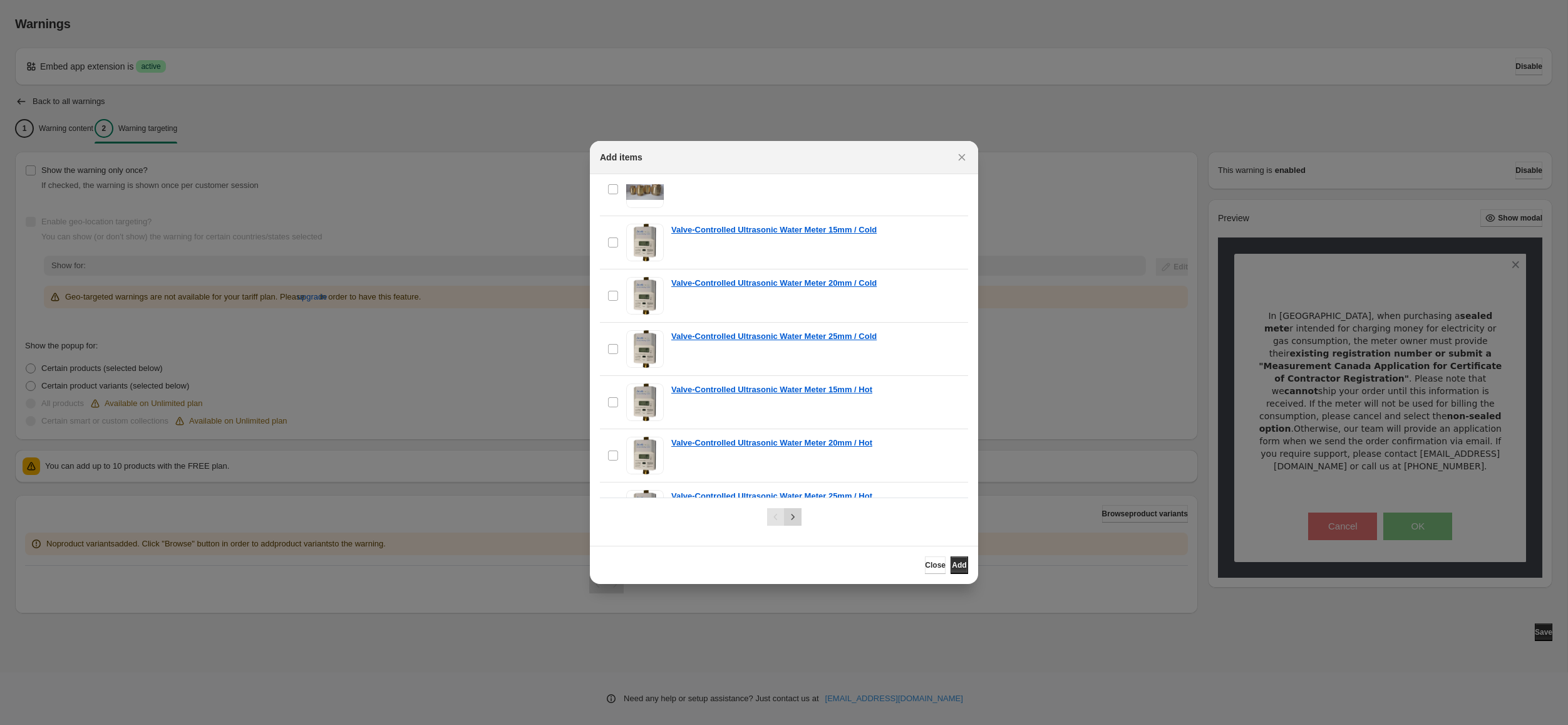
click at [797, 518] on icon "Next" at bounding box center [793, 517] width 12 height 12
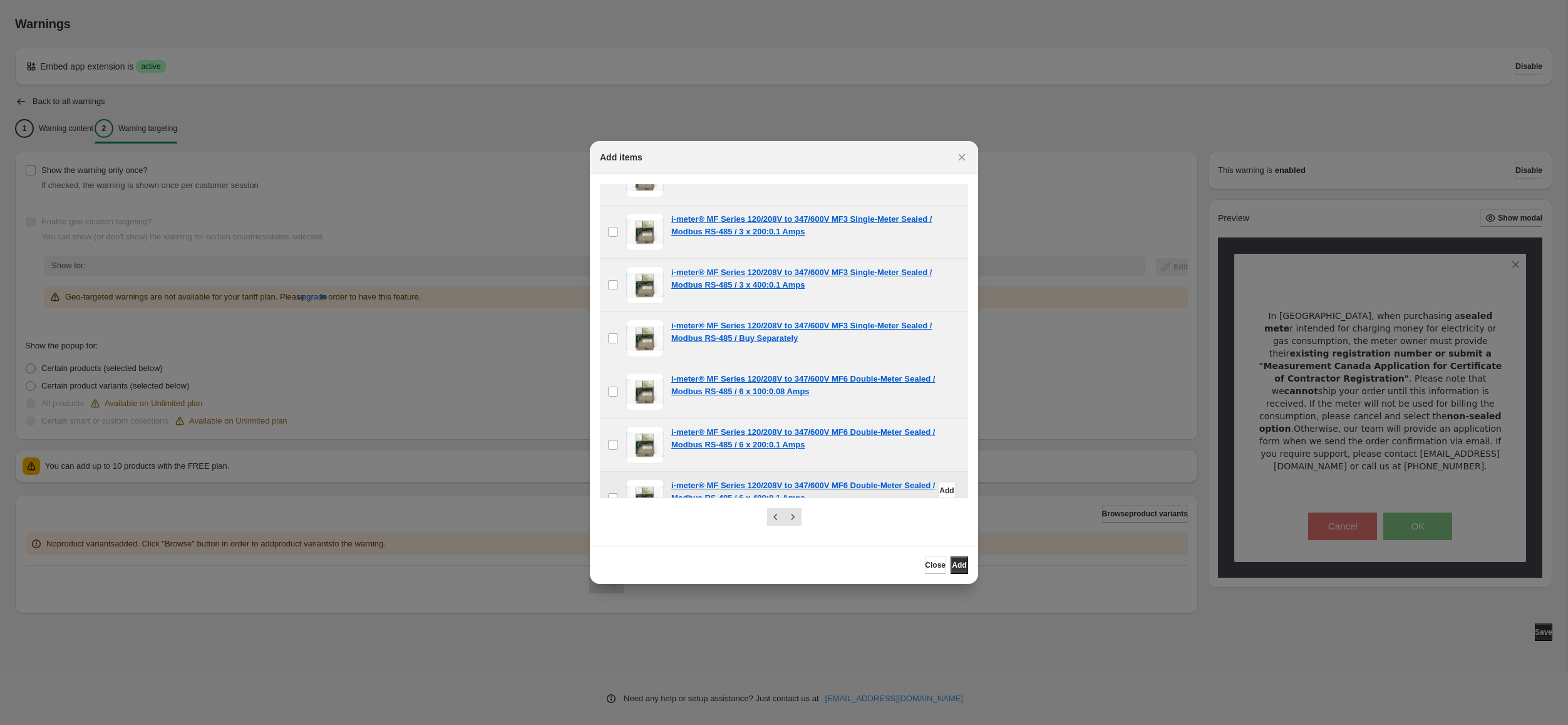
scroll to position [7857, 0]
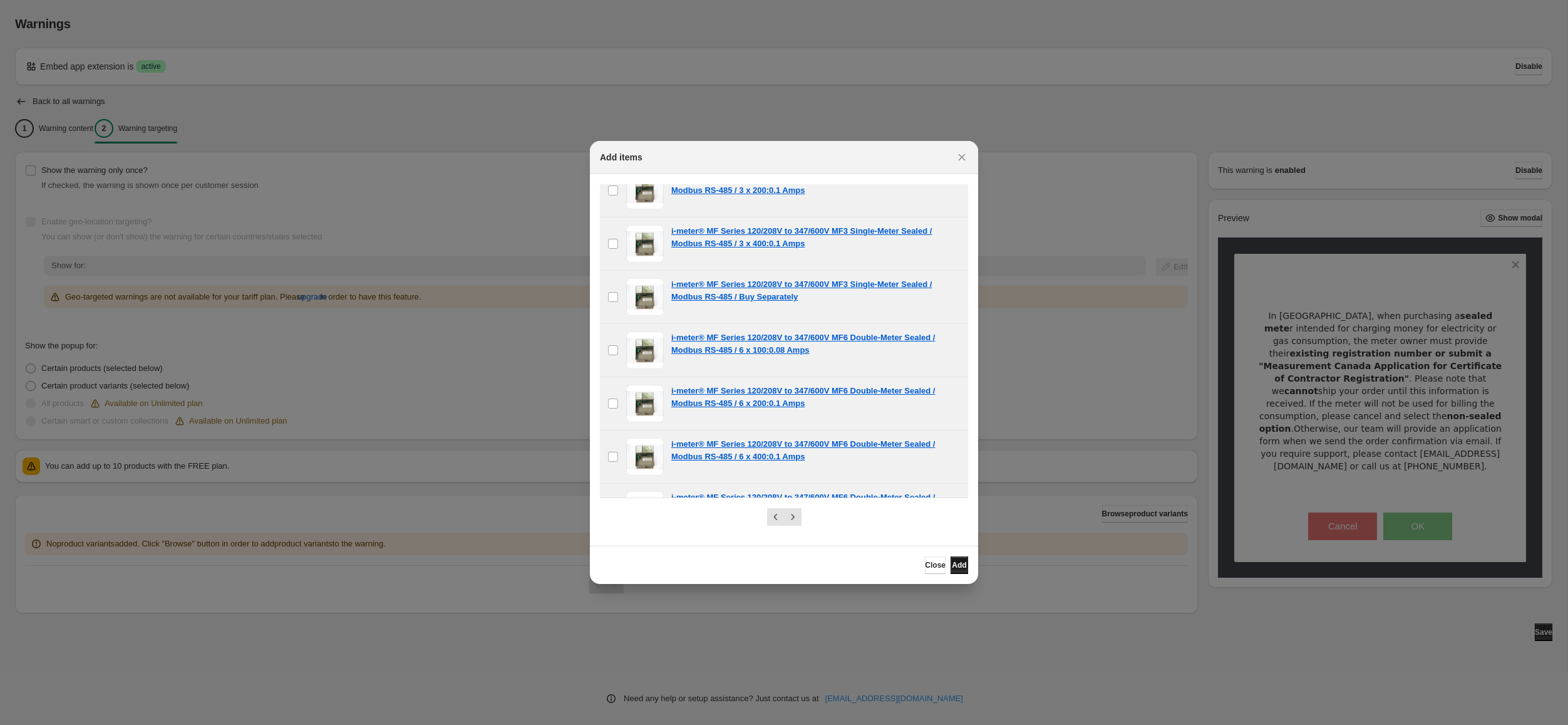
click at [952, 564] on span "Add" at bounding box center [959, 565] width 14 height 10
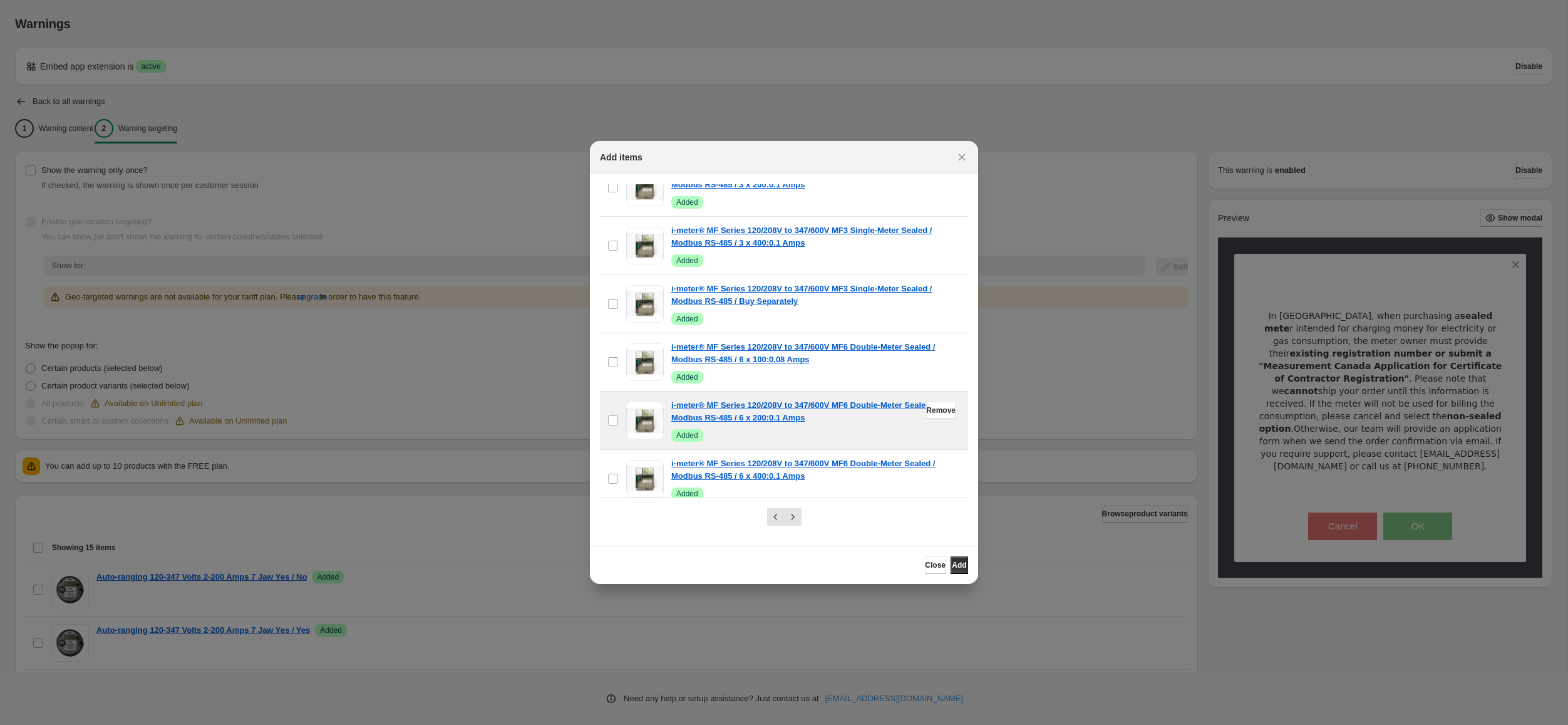
scroll to position [7897, 0]
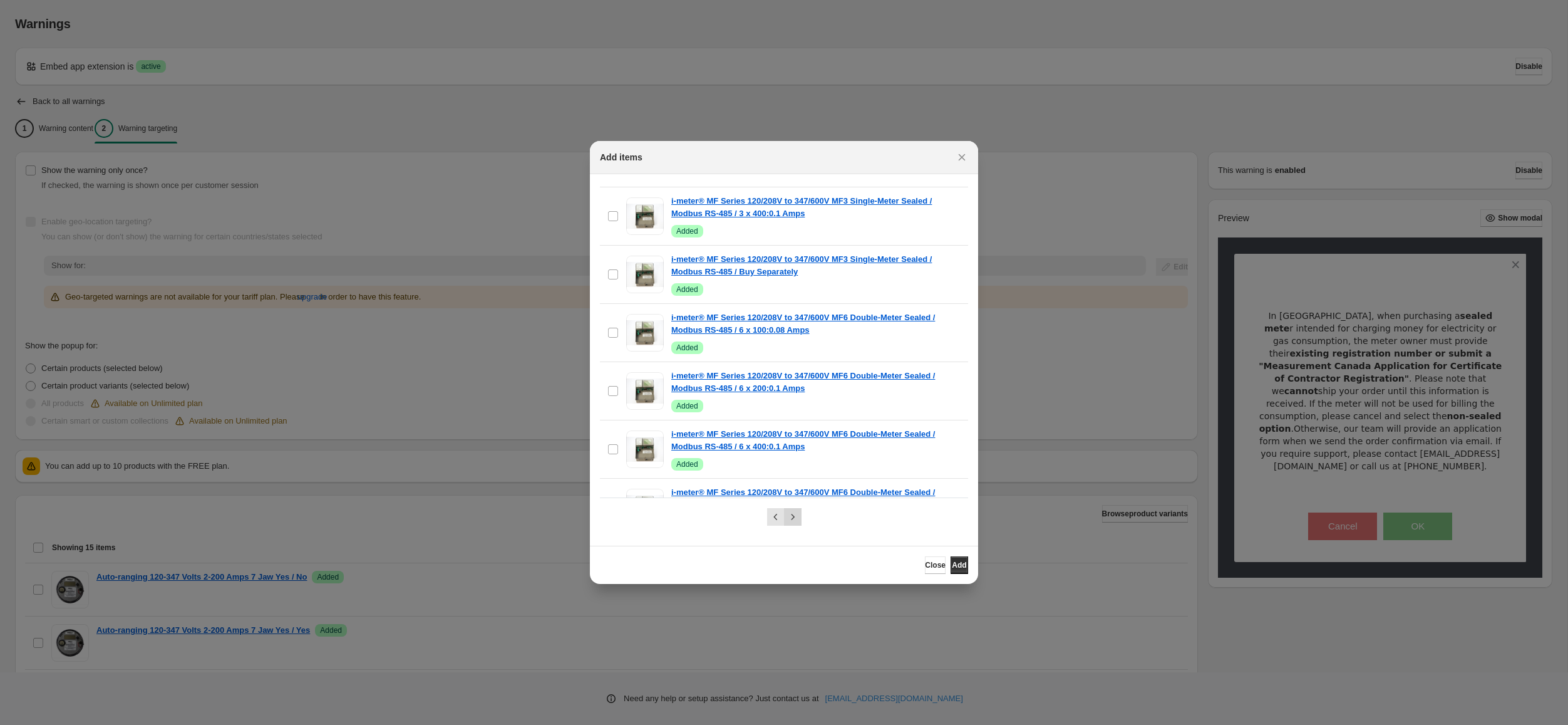
click at [793, 518] on icon "Next" at bounding box center [793, 517] width 12 height 12
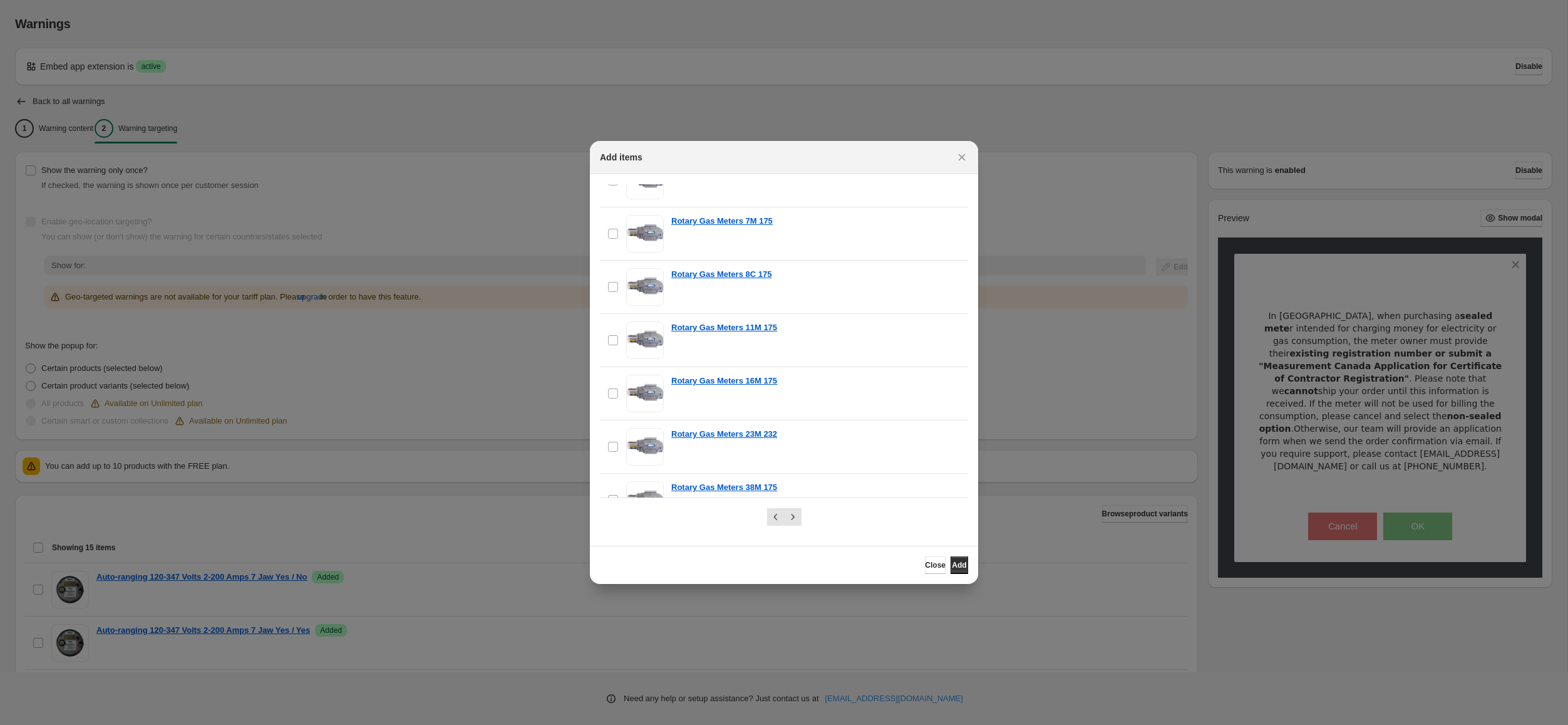
scroll to position [6772, 0]
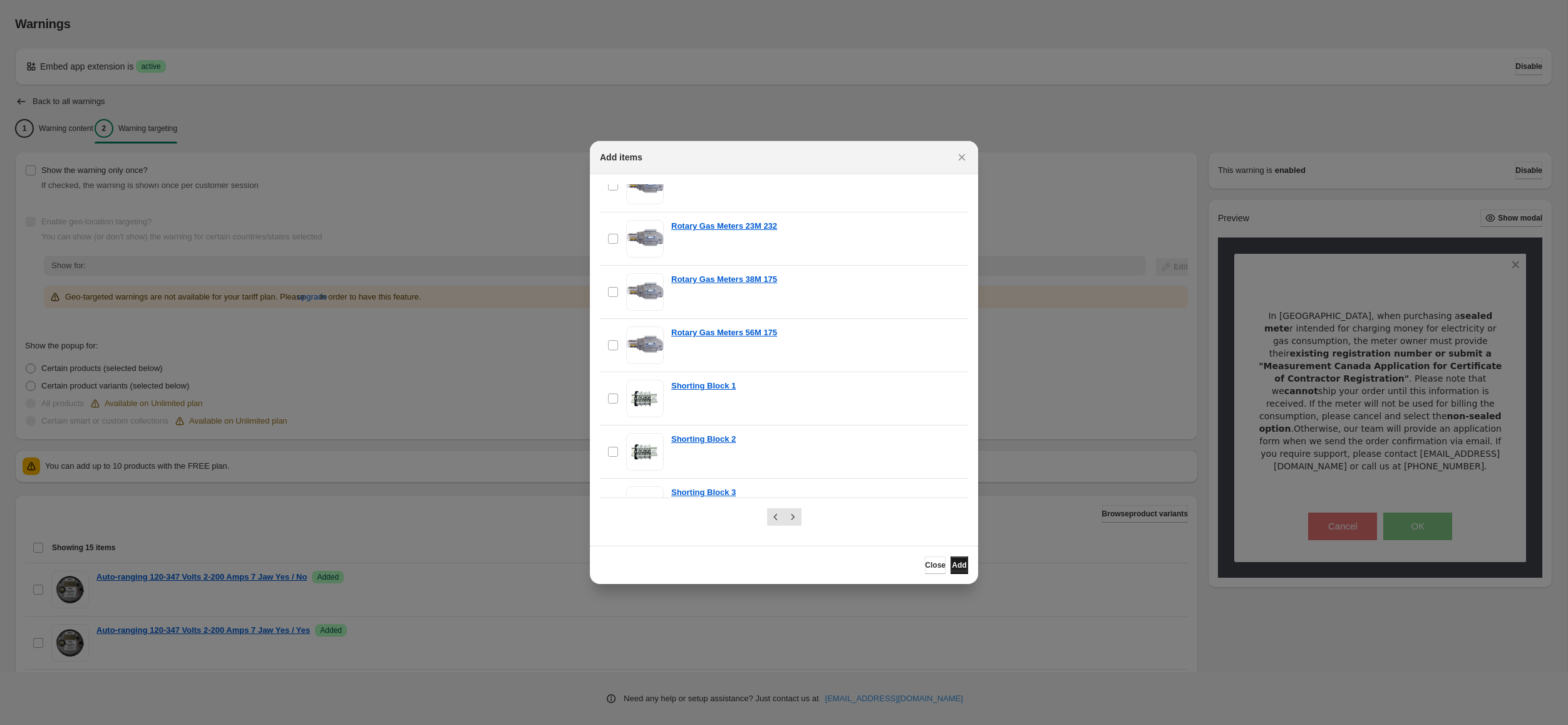
click at [955, 567] on span "Add" at bounding box center [959, 565] width 14 height 10
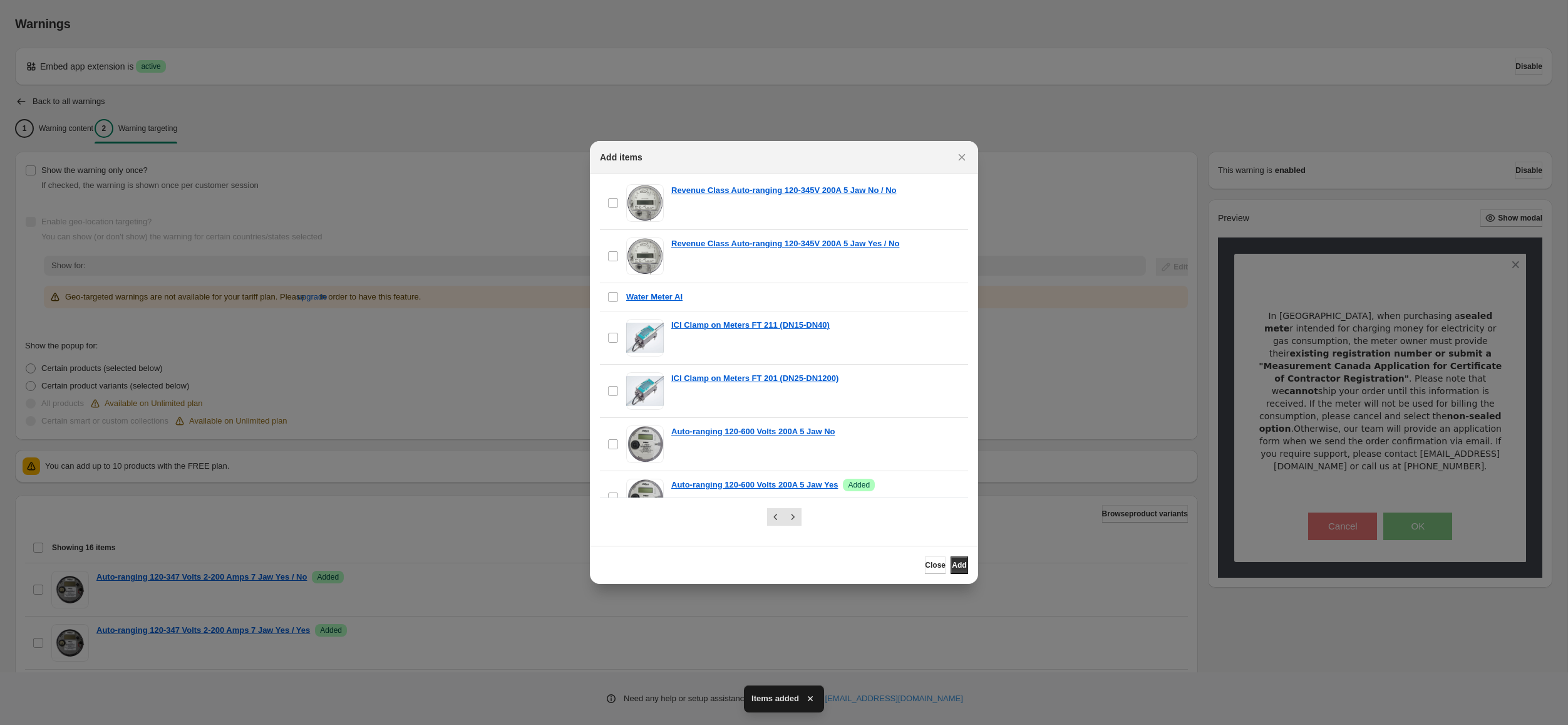
scroll to position [6058, 0]
click at [925, 565] on span "Close" at bounding box center [935, 565] width 21 height 10
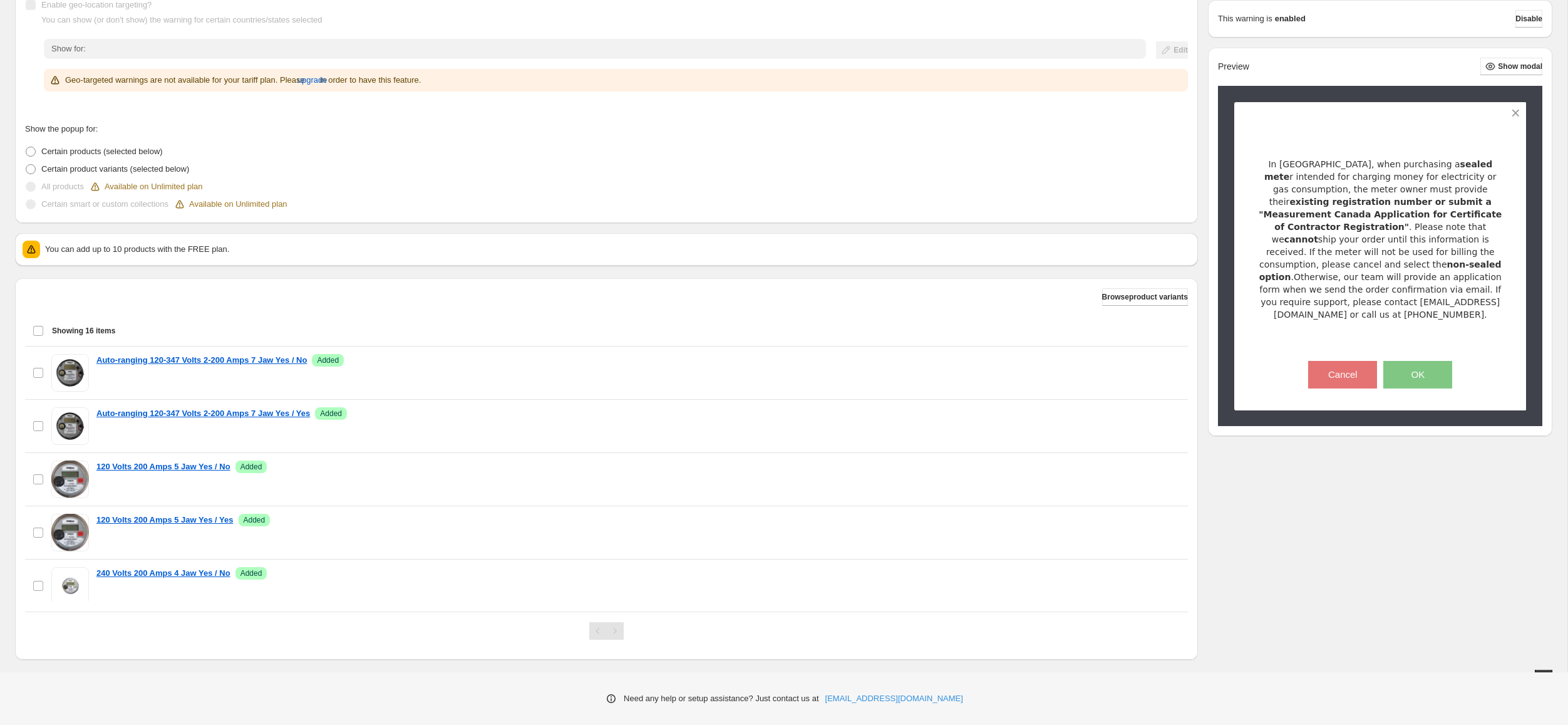
scroll to position [231, 0]
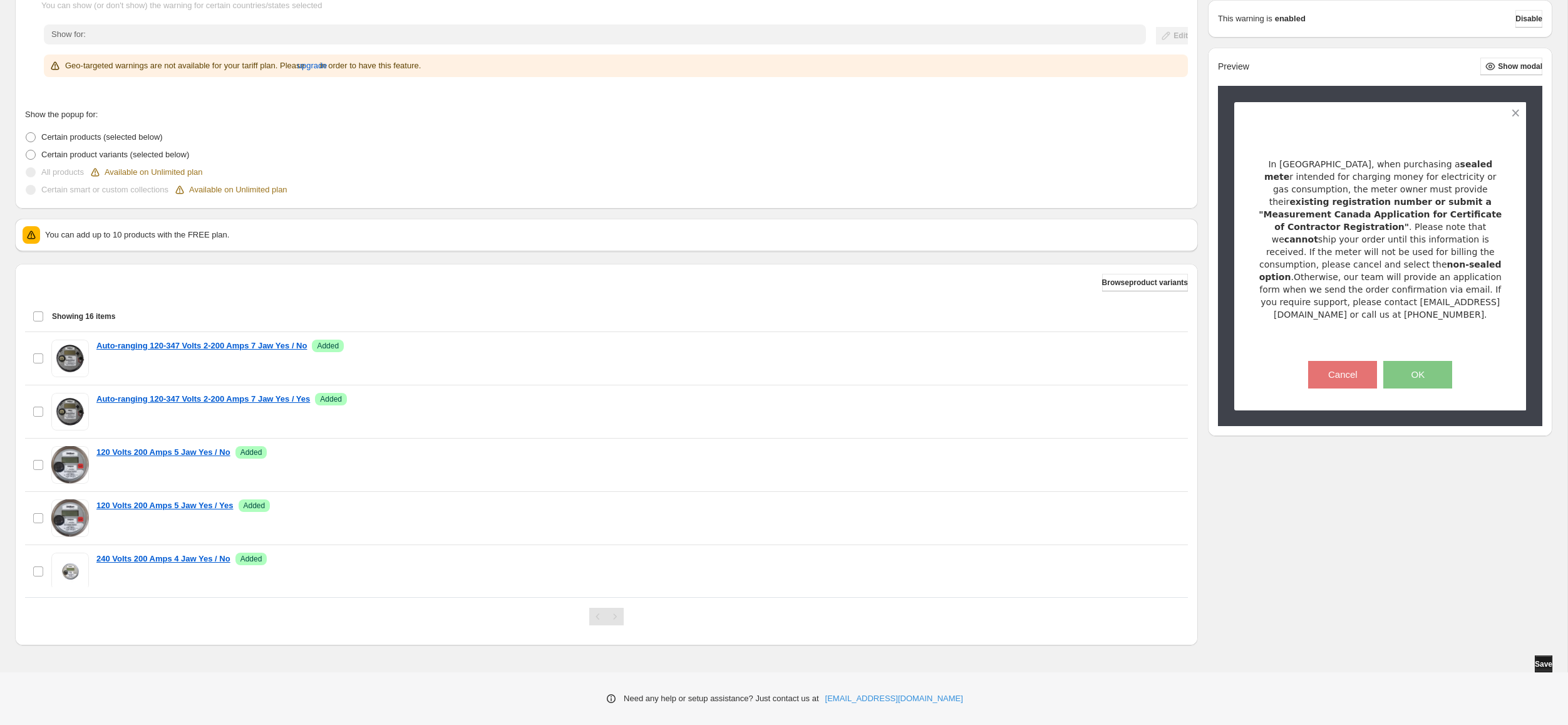
click at [1538, 660] on span "Save" at bounding box center [1544, 664] width 18 height 10
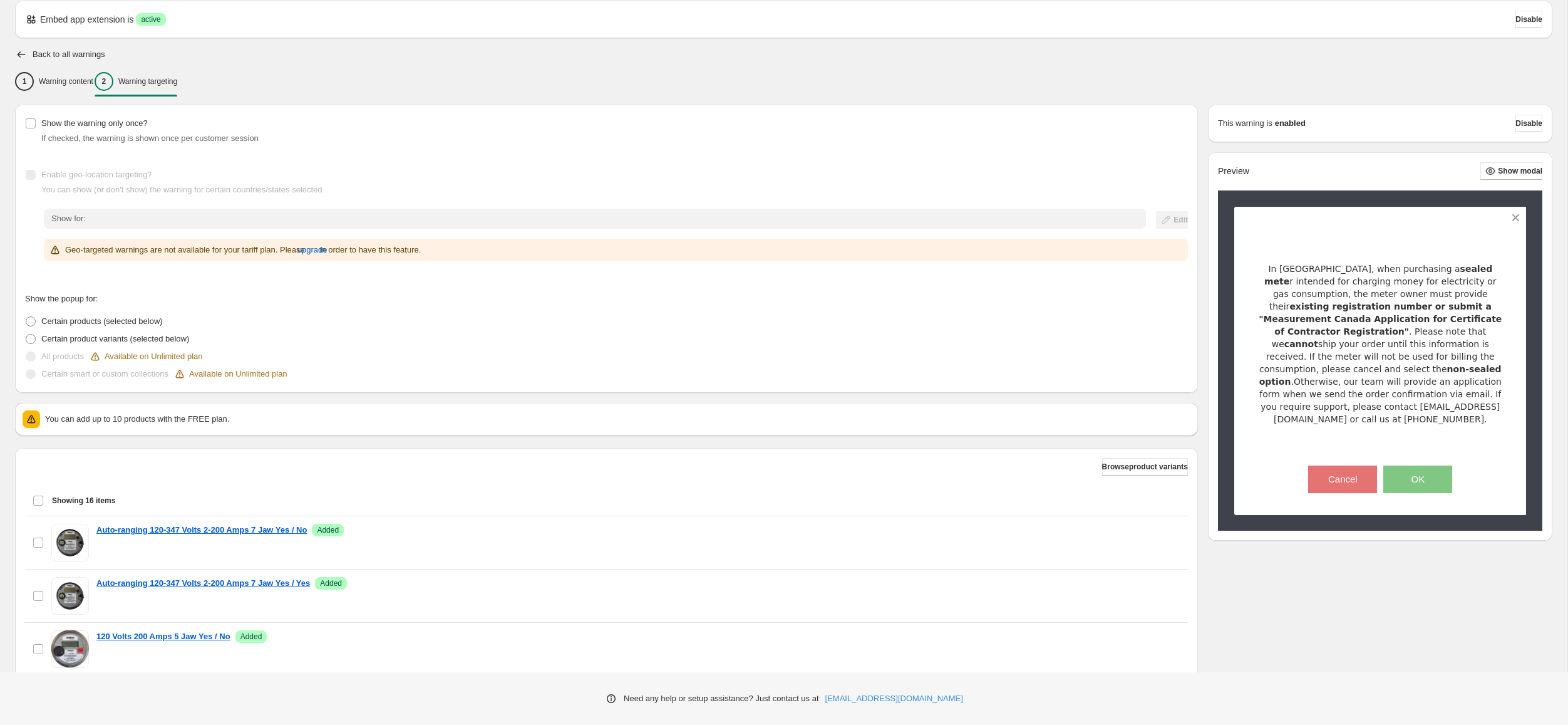
scroll to position [0, 0]
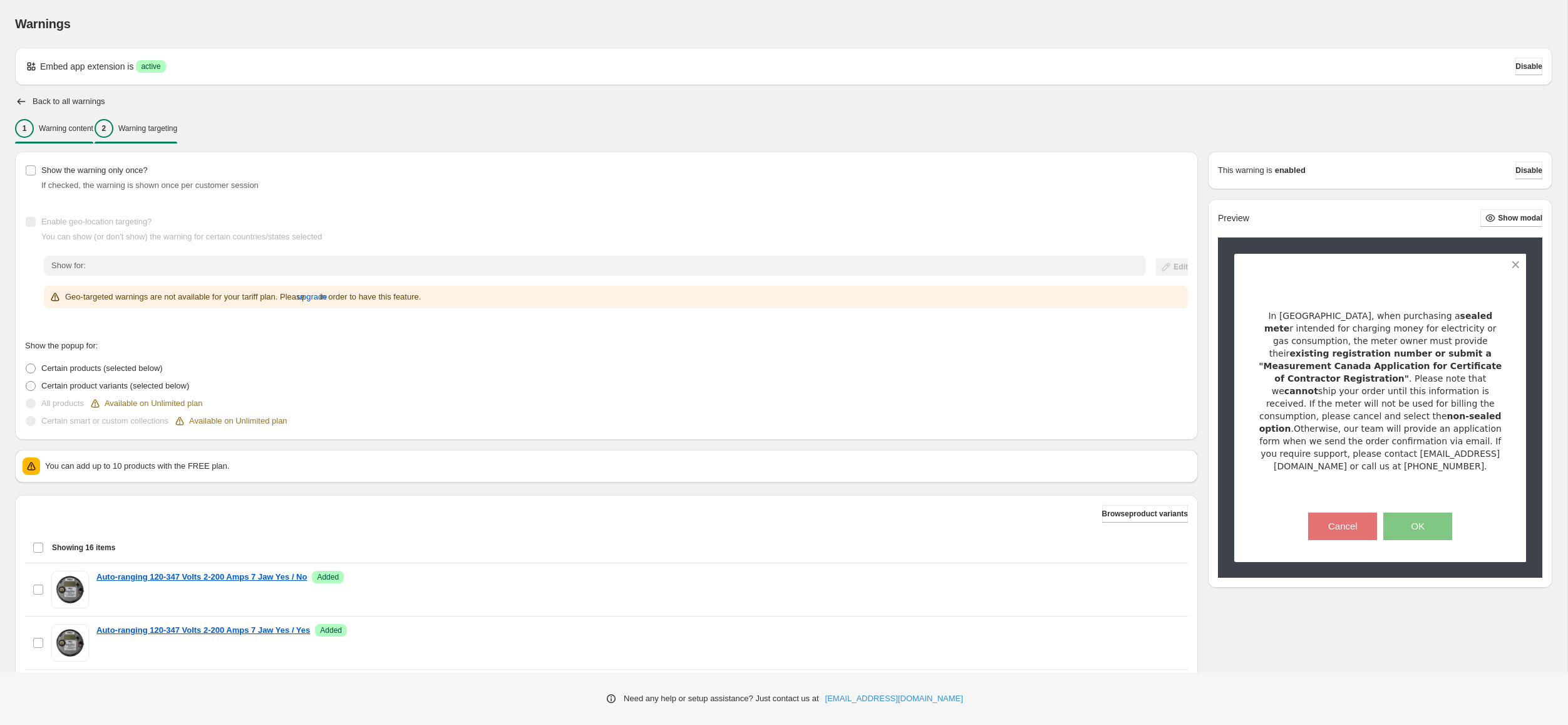
click at [90, 137] on div "1 Warning content" at bounding box center [54, 128] width 78 height 19
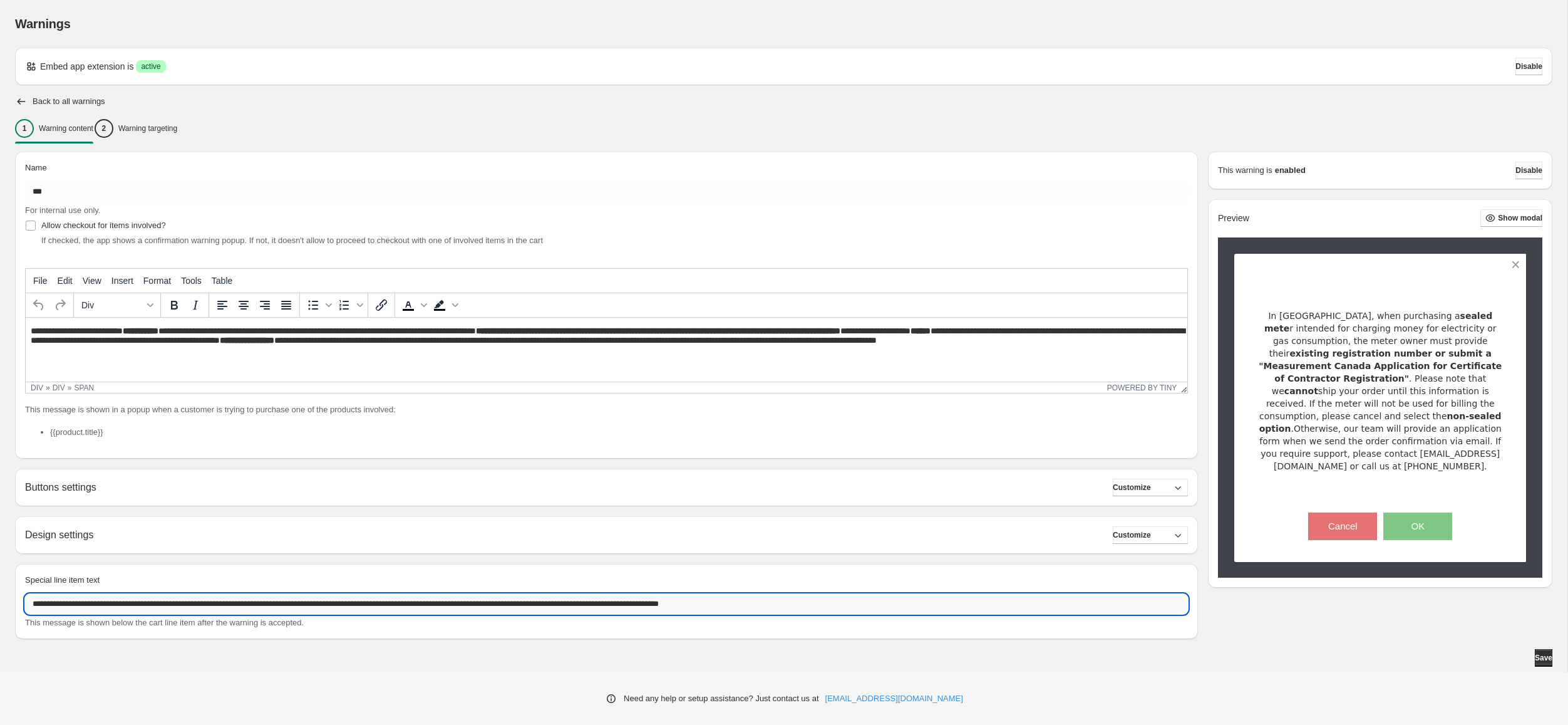
click at [95, 601] on input "**********" at bounding box center [606, 603] width 1163 height 20
paste input "text"
click at [544, 606] on input "**********" at bounding box center [606, 603] width 1163 height 20
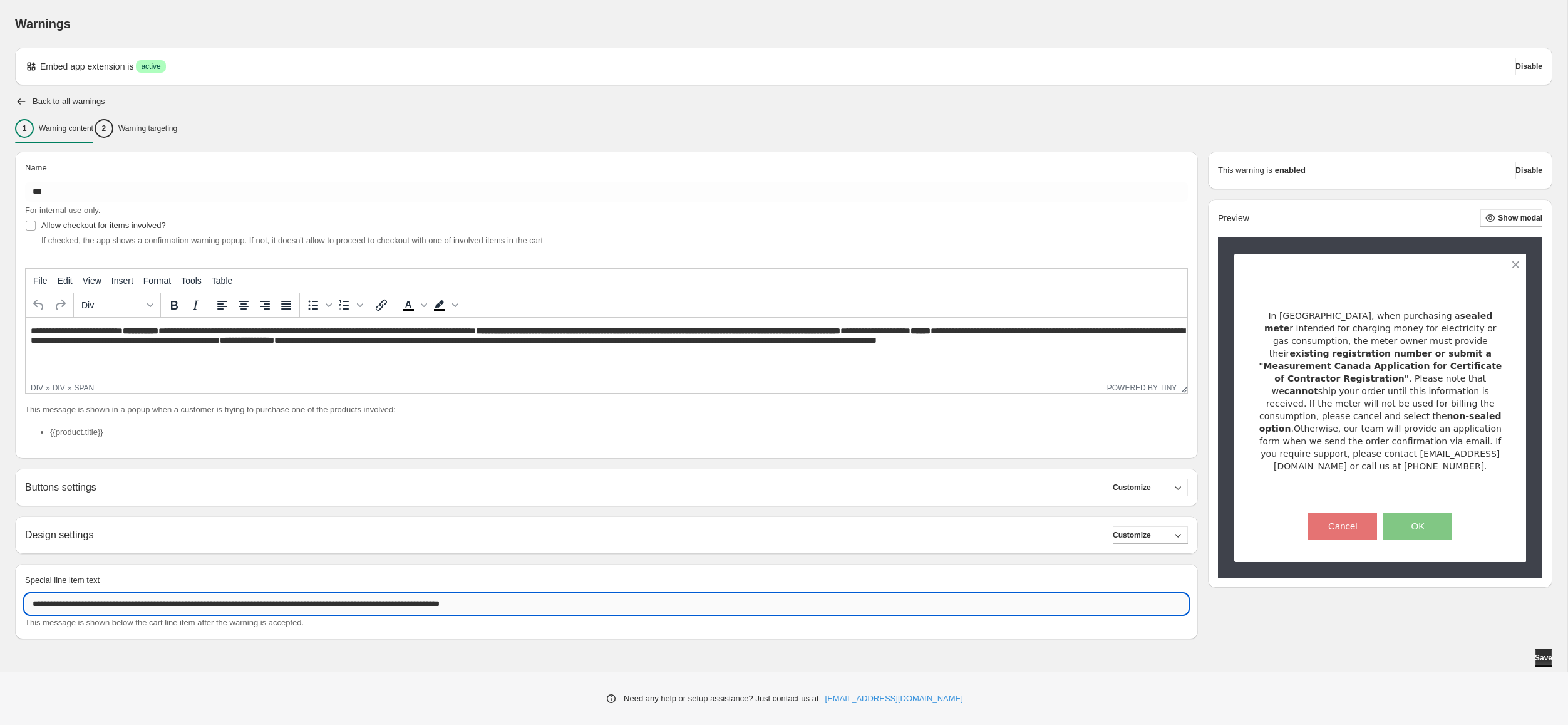
drag, startPoint x: 549, startPoint y: 601, endPoint x: 194, endPoint y: 609, distance: 355.1
click at [194, 609] on input "**********" at bounding box center [606, 603] width 1163 height 20
type input "**********"
